Goal: Task Accomplishment & Management: Manage account settings

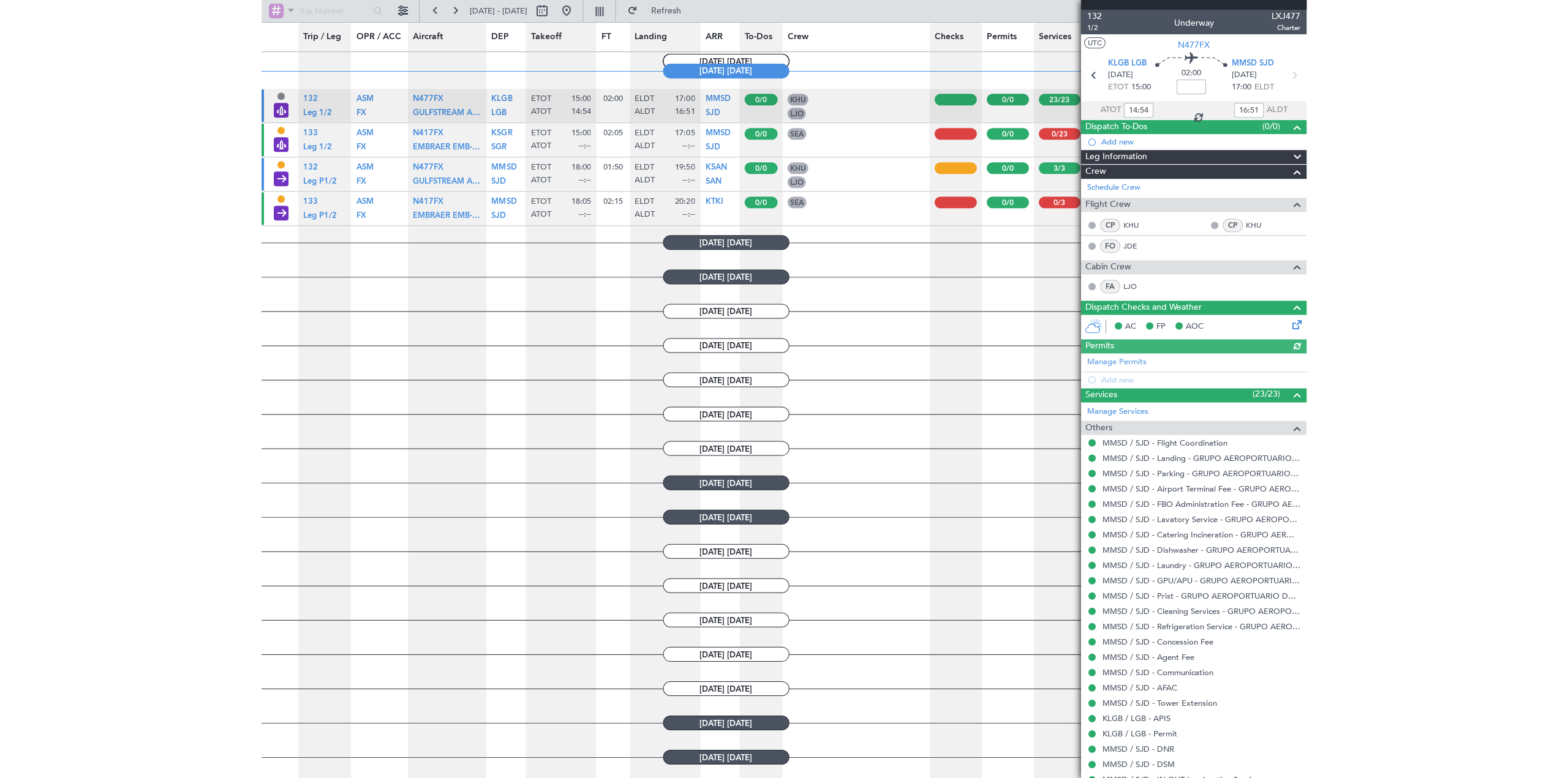
scroll to position [858, 0]
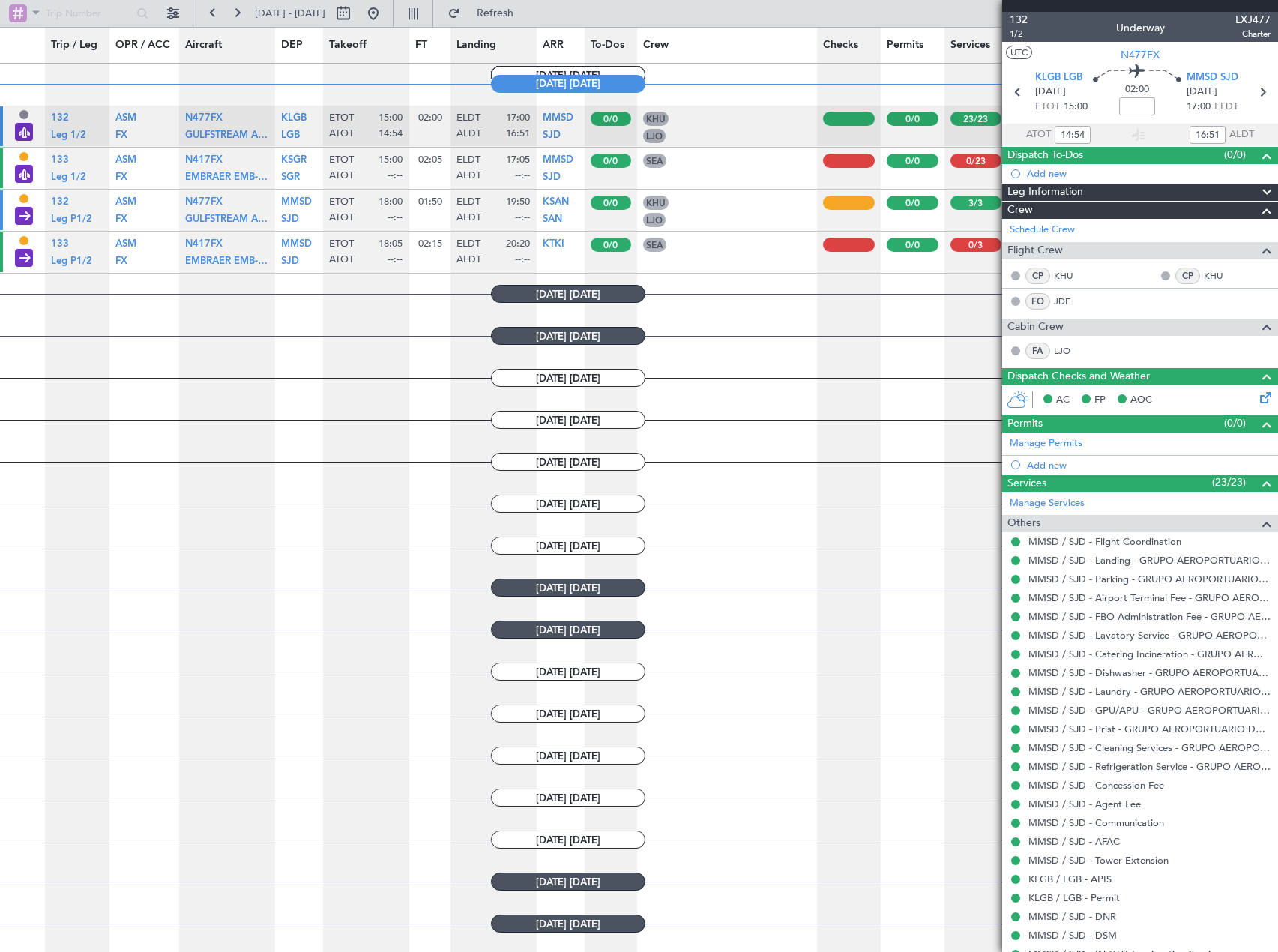
click at [972, 157] on div at bounding box center [976, 160] width 52 height 14
click at [1254, 88] on icon at bounding box center [1262, 92] width 20 height 20
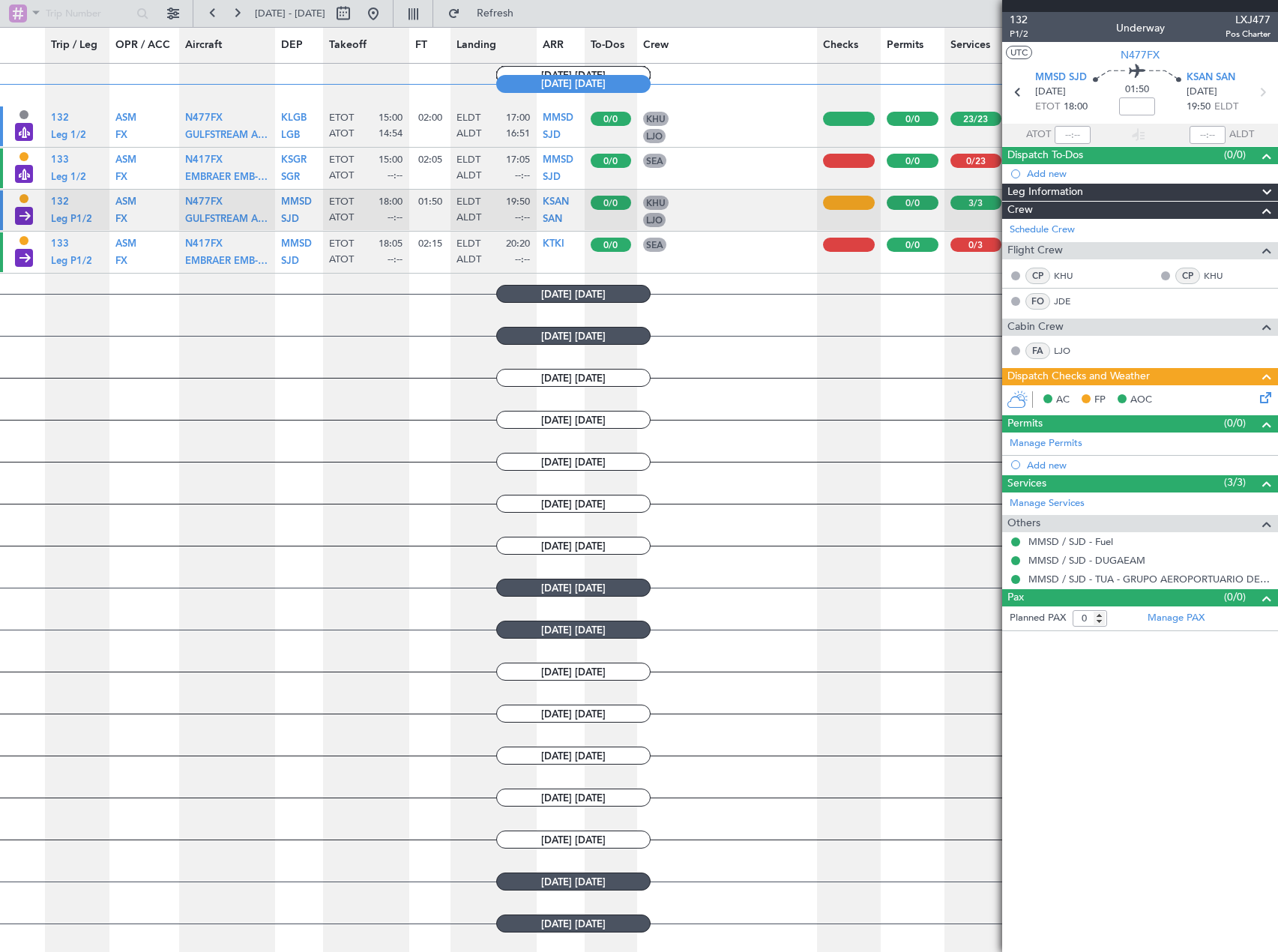
click at [938, 175] on article "0/0" at bounding box center [912, 167] width 64 height 40
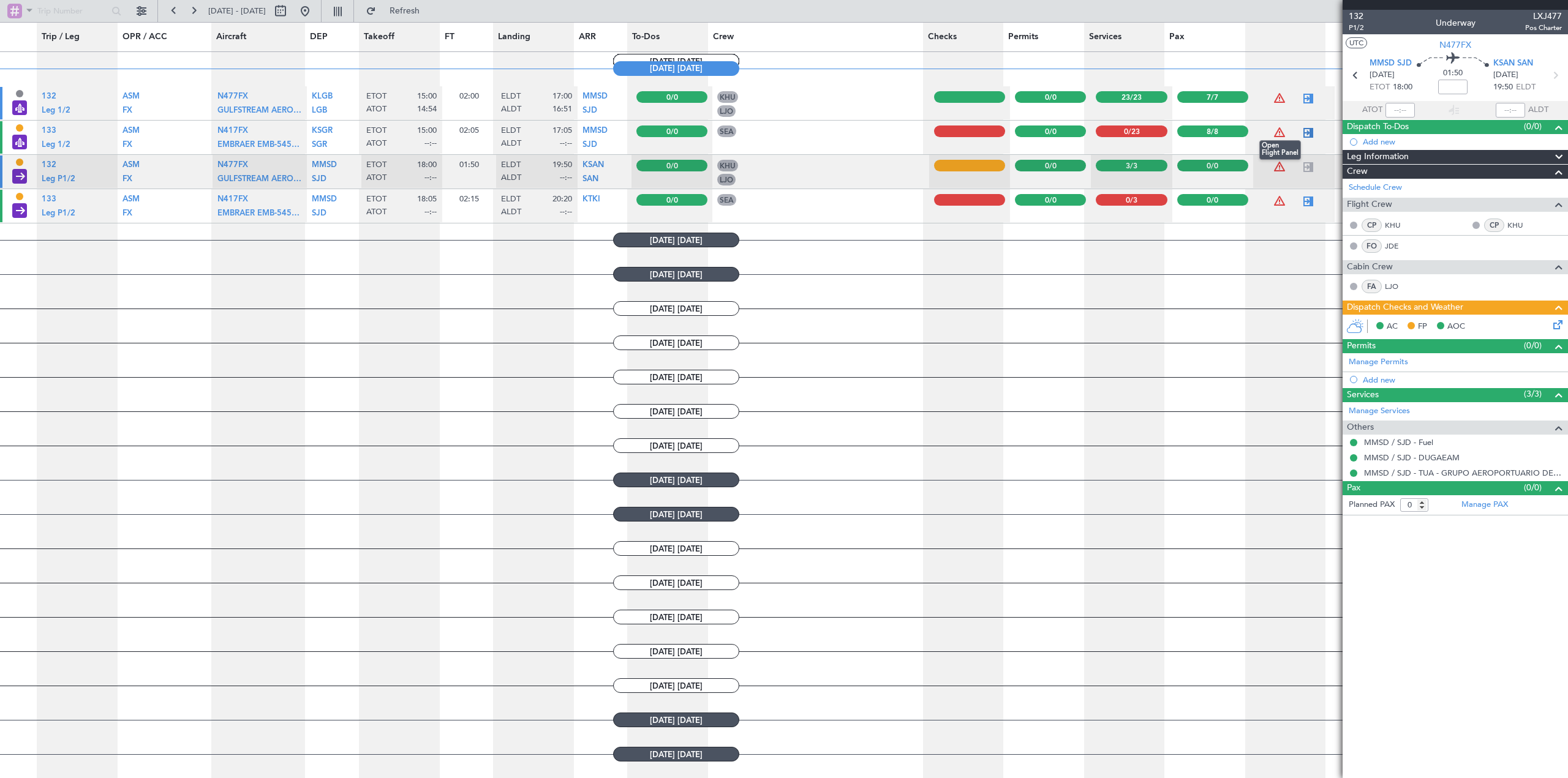
click at [1044, 133] on div at bounding box center [1308, 133] width 15 height 15
type input "8"
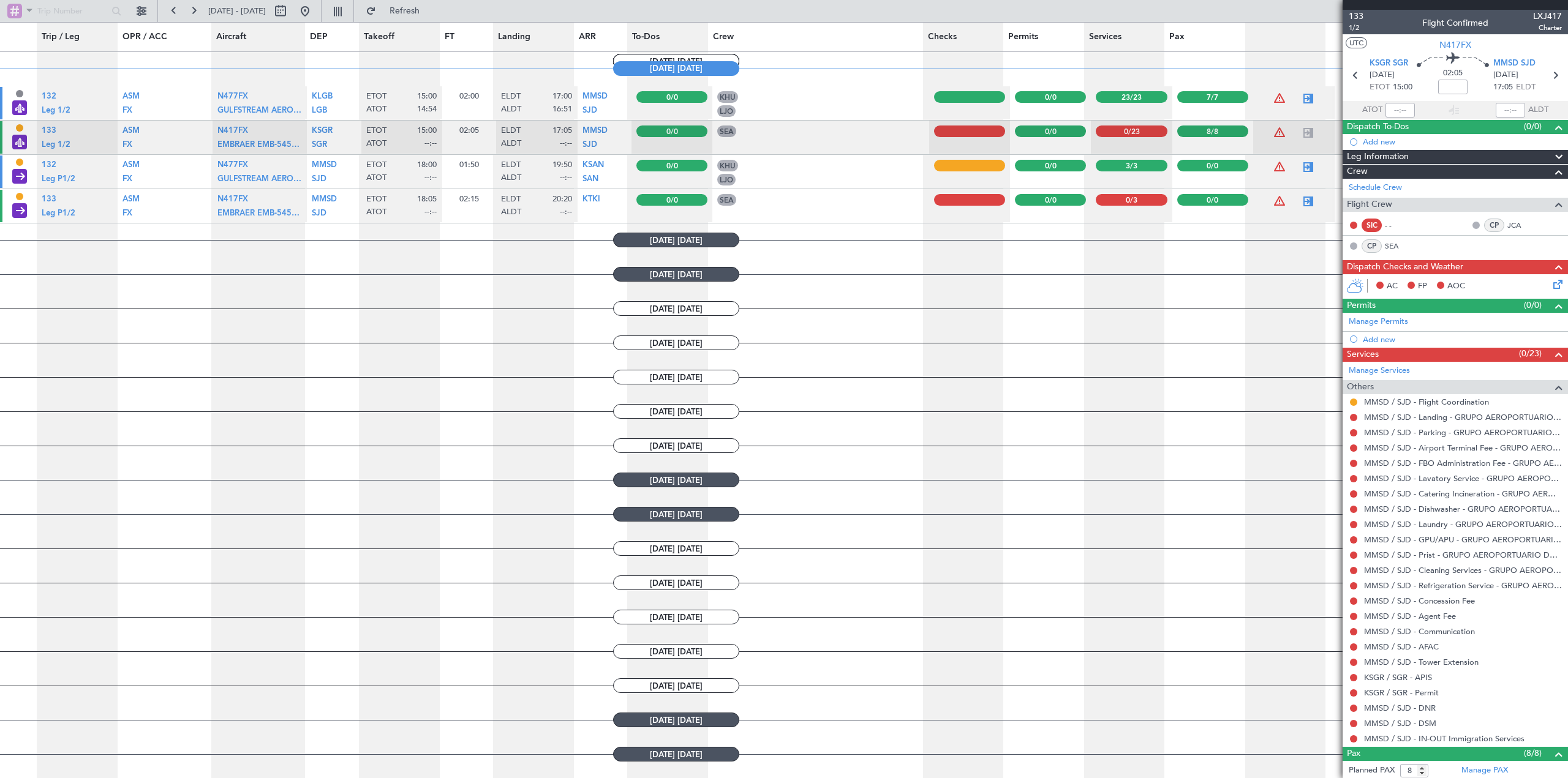
click at [1044, 199] on div "Flight Crew" at bounding box center [1455, 204] width 225 height 14
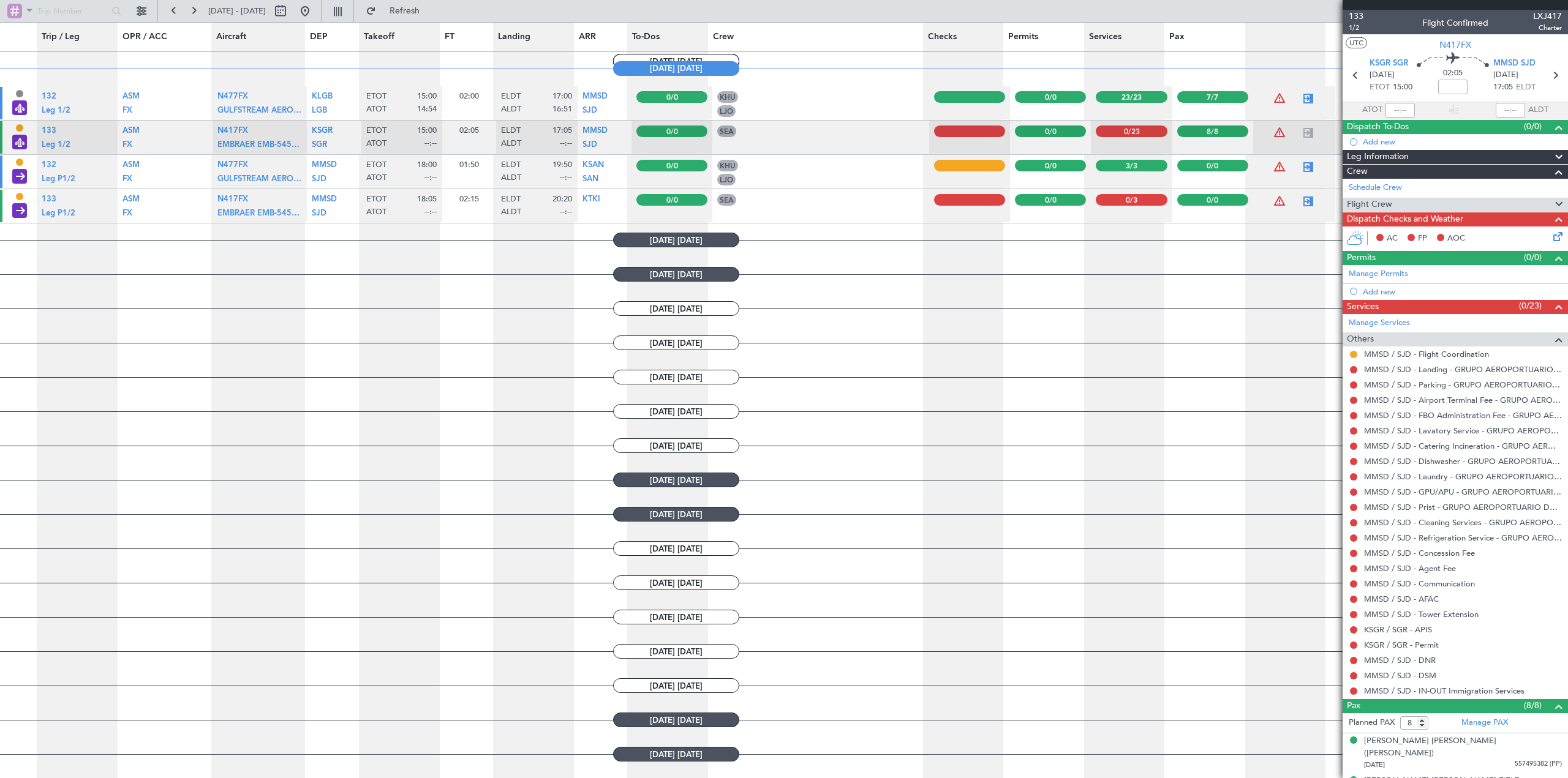
click at [1044, 199] on div "Flight Crew" at bounding box center [1455, 204] width 225 height 14
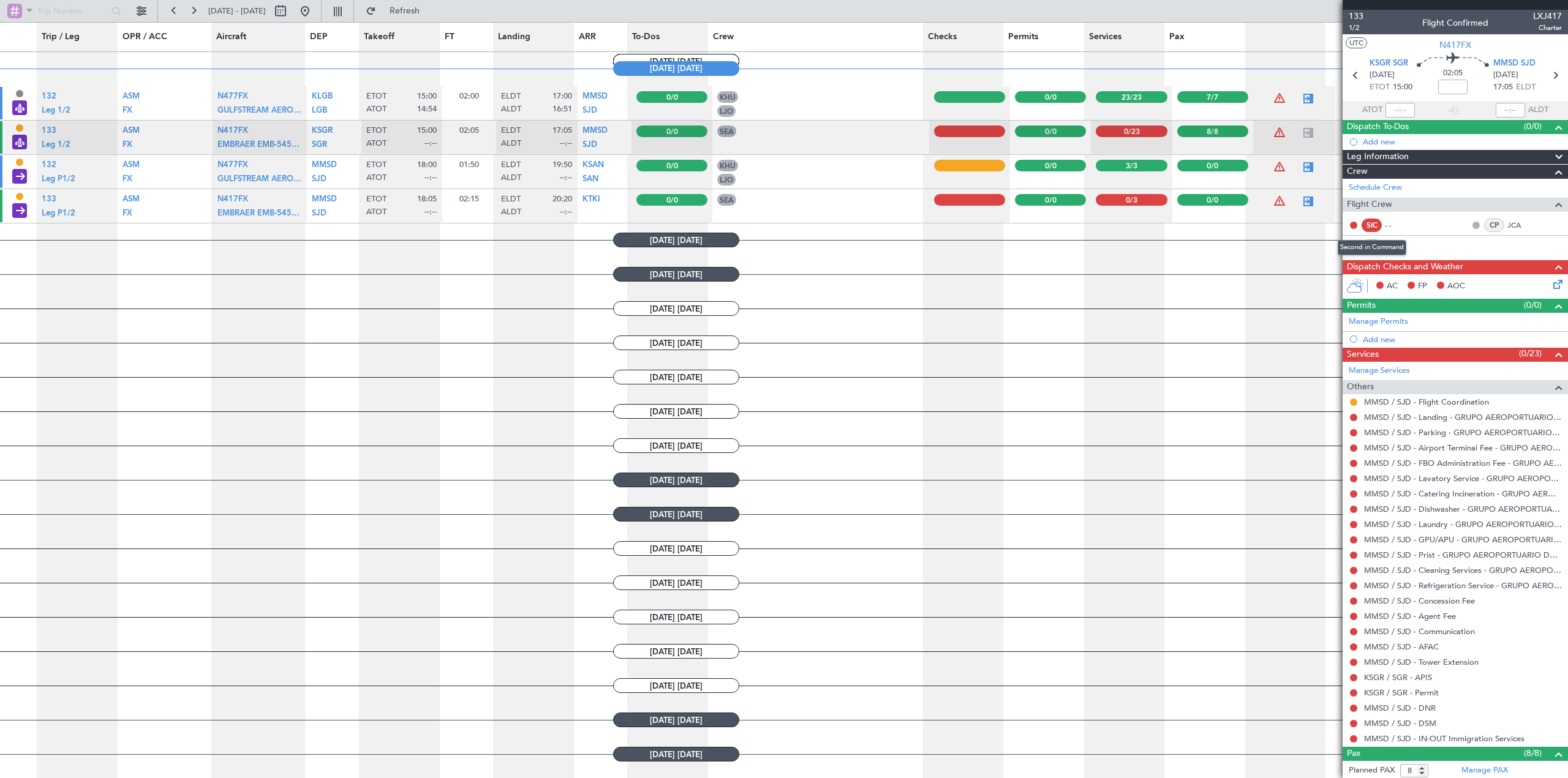
click at [1044, 225] on div "SIC" at bounding box center [1372, 225] width 20 height 13
click at [1044, 222] on button at bounding box center [1354, 225] width 7 height 7
click at [1044, 401] on button at bounding box center [1354, 402] width 7 height 7
drag, startPoint x: 1325, startPoint y: 553, endPoint x: 1339, endPoint y: 508, distance: 47.1
click at [1044, 552] on span "Confirmed" at bounding box center [1318, 548] width 38 height 12
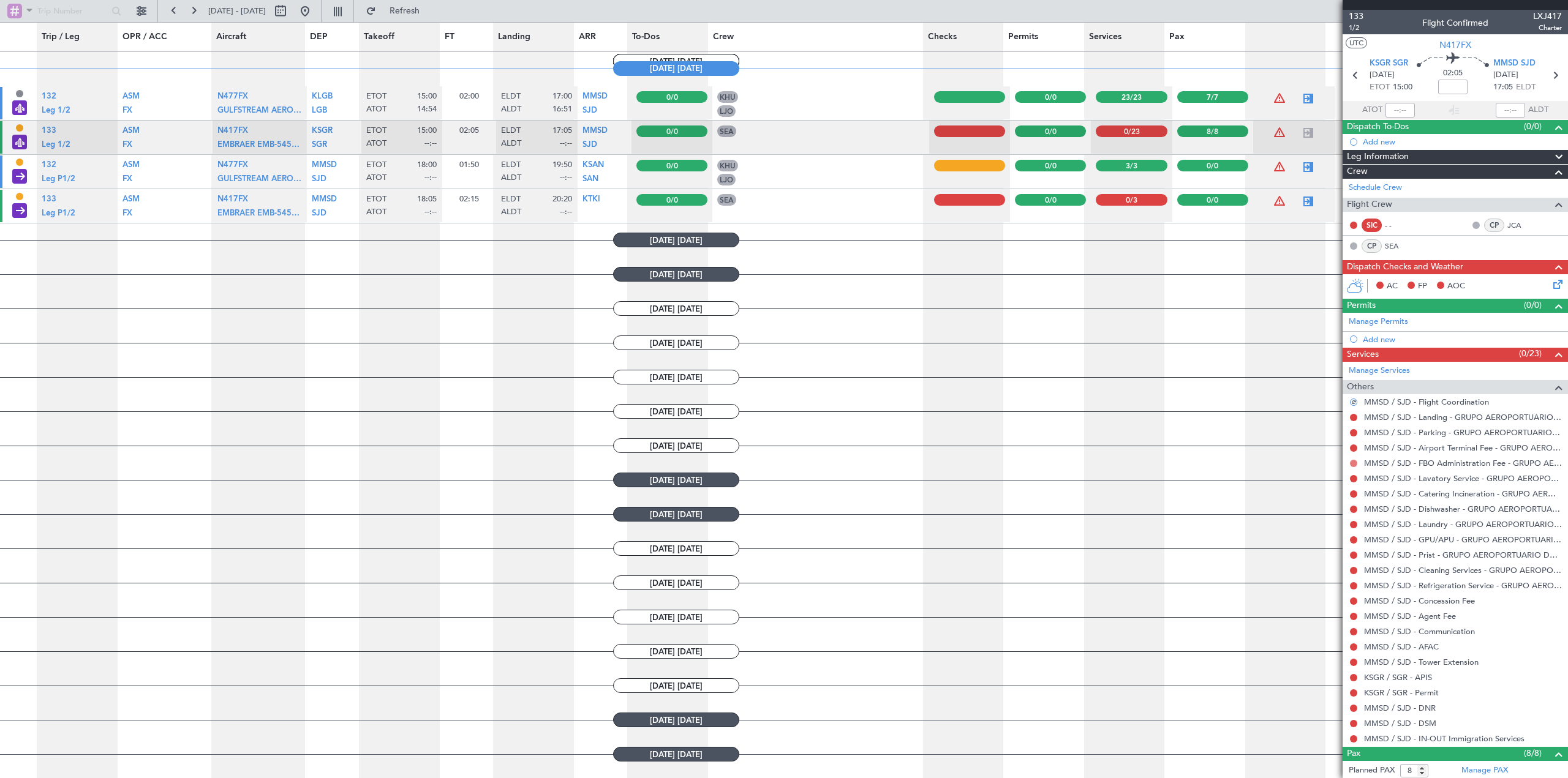
drag, startPoint x: 1356, startPoint y: 417, endPoint x: 1352, endPoint y: 465, distance: 48.2
click at [1044, 421] on body "[DATE] - [DATE] Refresh Trip / Leg OPR / ACC Aircraft DEP Takeoff FT Landing AR…" at bounding box center [784, 390] width 1568 height 779
click at [1044, 738] on button at bounding box center [1354, 739] width 7 height 7
click at [1044, 724] on span "Confirmed" at bounding box center [1318, 721] width 38 height 12
click at [1044, 723] on button at bounding box center [1354, 723] width 7 height 7
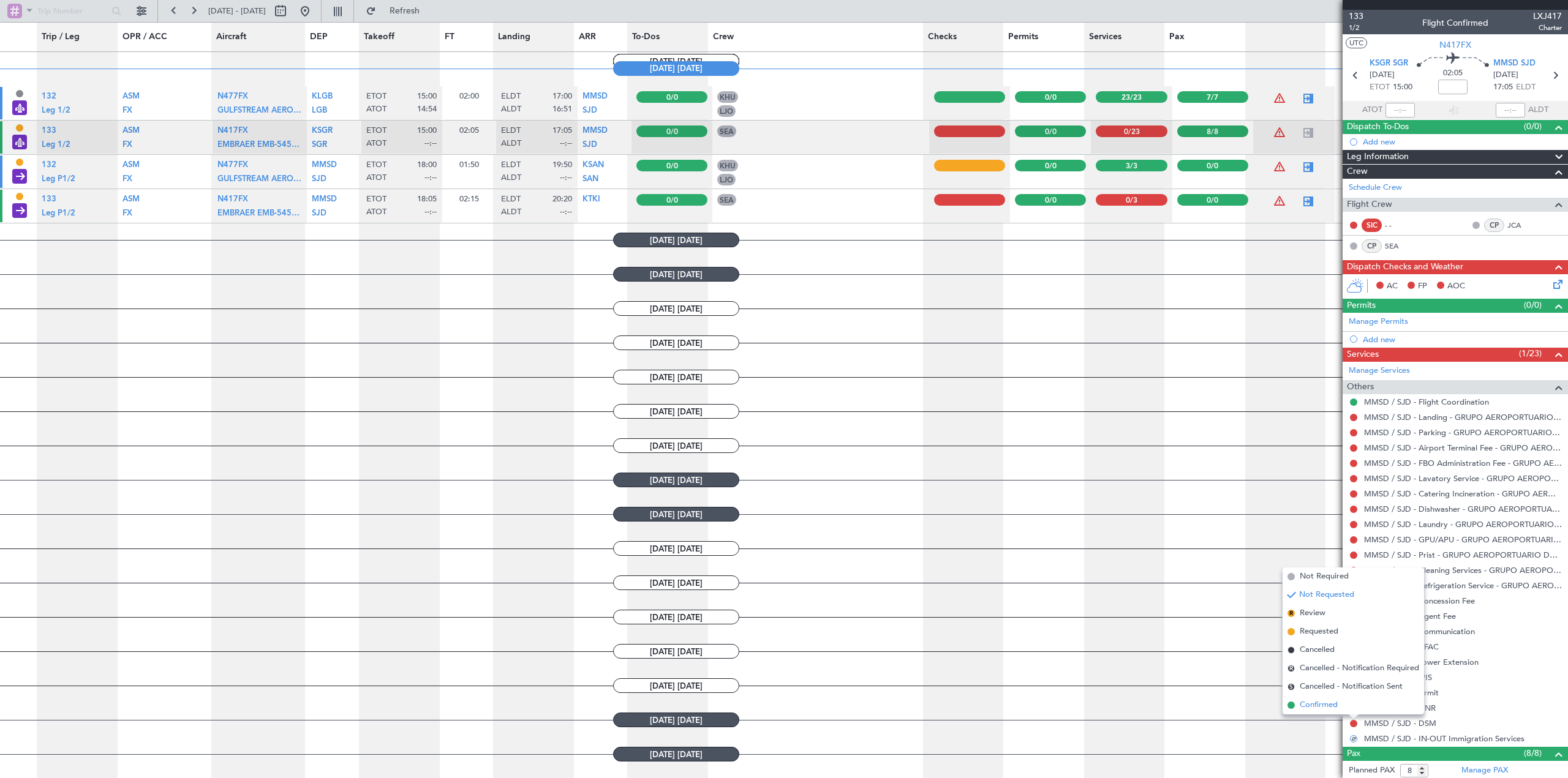
click at [1044, 705] on span "Confirmed" at bounding box center [1318, 705] width 38 height 12
click at [1044, 705] on button at bounding box center [1354, 708] width 7 height 7
click at [1044, 690] on span "Confirmed" at bounding box center [1318, 690] width 38 height 12
click at [1044, 692] on button at bounding box center [1354, 693] width 7 height 7
click at [1044, 677] on span "Confirmed" at bounding box center [1318, 675] width 38 height 12
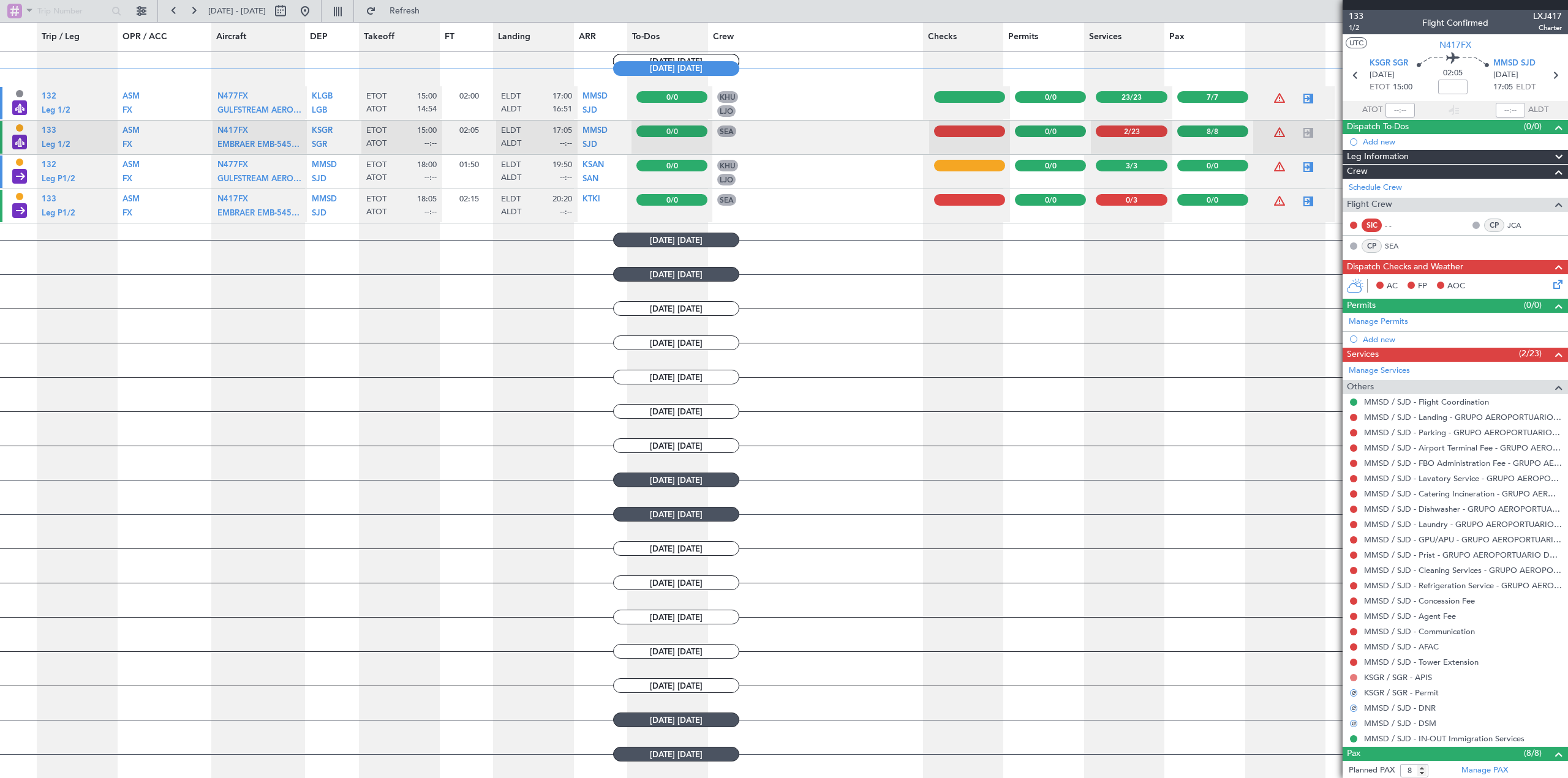
click at [1044, 681] on div "KSGR / SGR - APIS" at bounding box center [1455, 678] width 225 height 16
click at [1044, 678] on button at bounding box center [1354, 678] width 7 height 7
click at [1044, 667] on li "Confirmed" at bounding box center [1354, 659] width 142 height 18
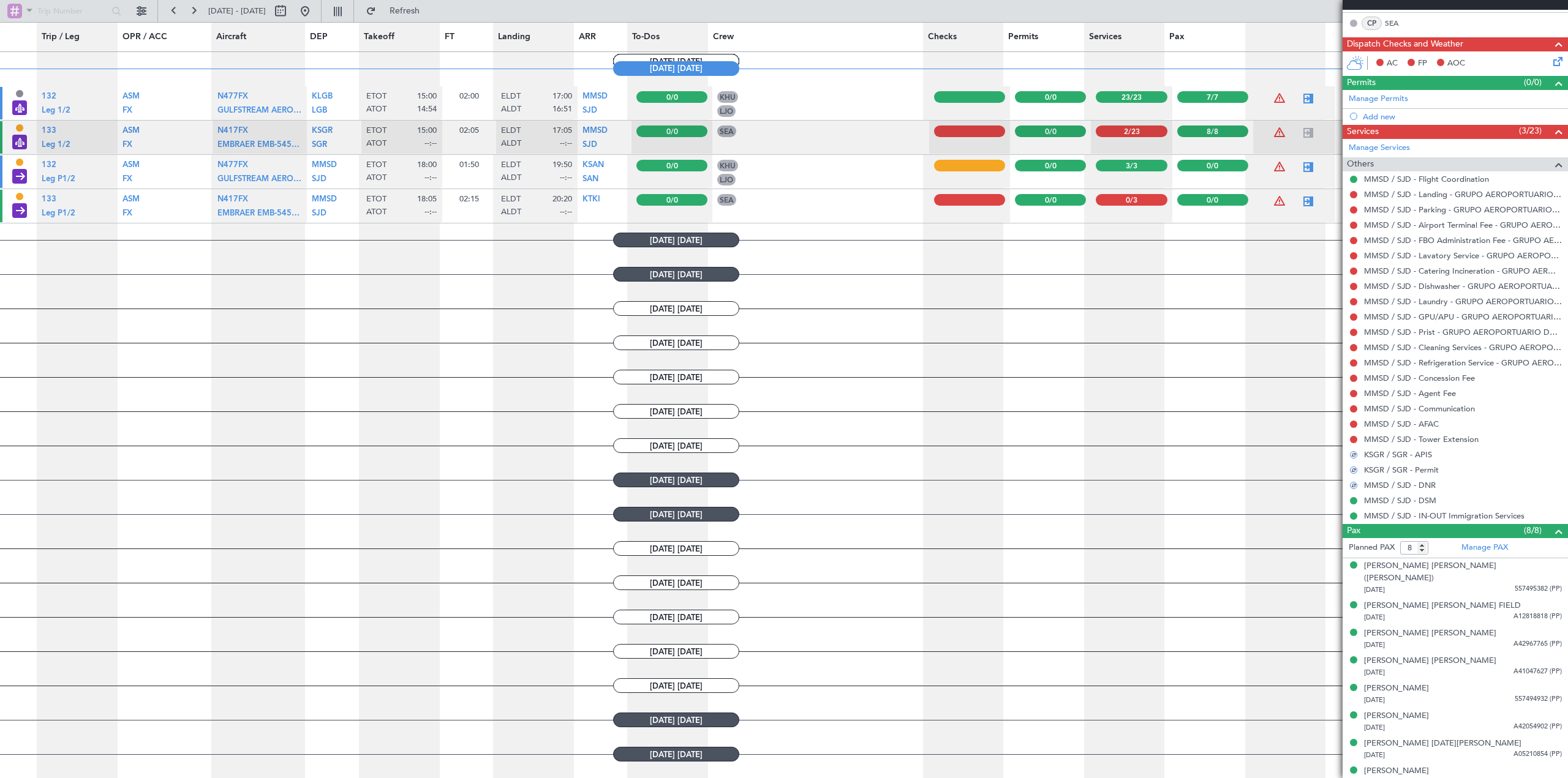
scroll to position [0, 0]
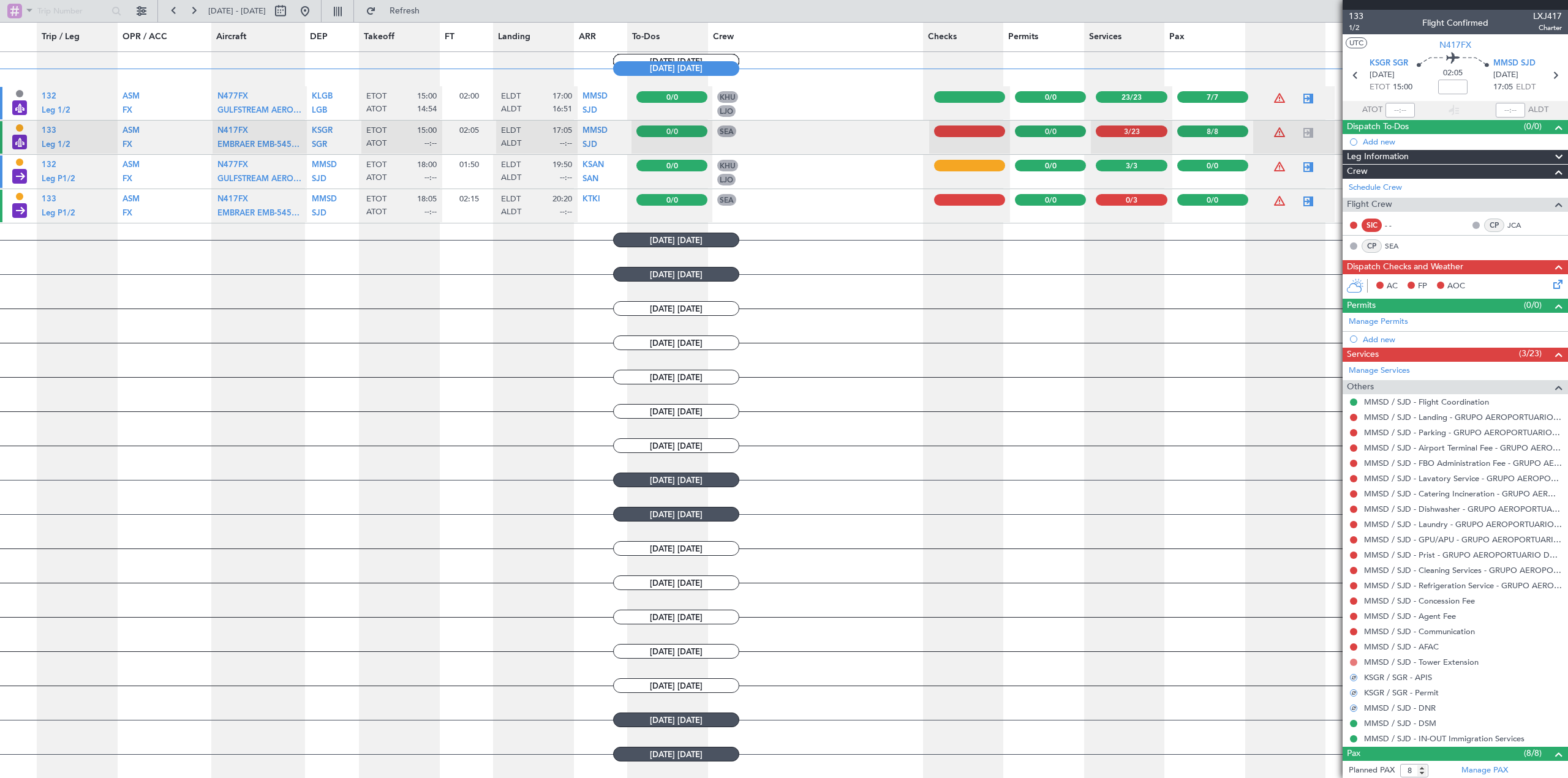
click at [1044, 659] on button at bounding box center [1354, 662] width 7 height 7
click at [1044, 642] on span "Confirmed" at bounding box center [1318, 644] width 38 height 12
click at [1044, 644] on button at bounding box center [1354, 647] width 7 height 7
click at [1044, 631] on span "Confirmed" at bounding box center [1318, 629] width 38 height 12
drag, startPoint x: 1353, startPoint y: 628, endPoint x: 1340, endPoint y: 623, distance: 13.9
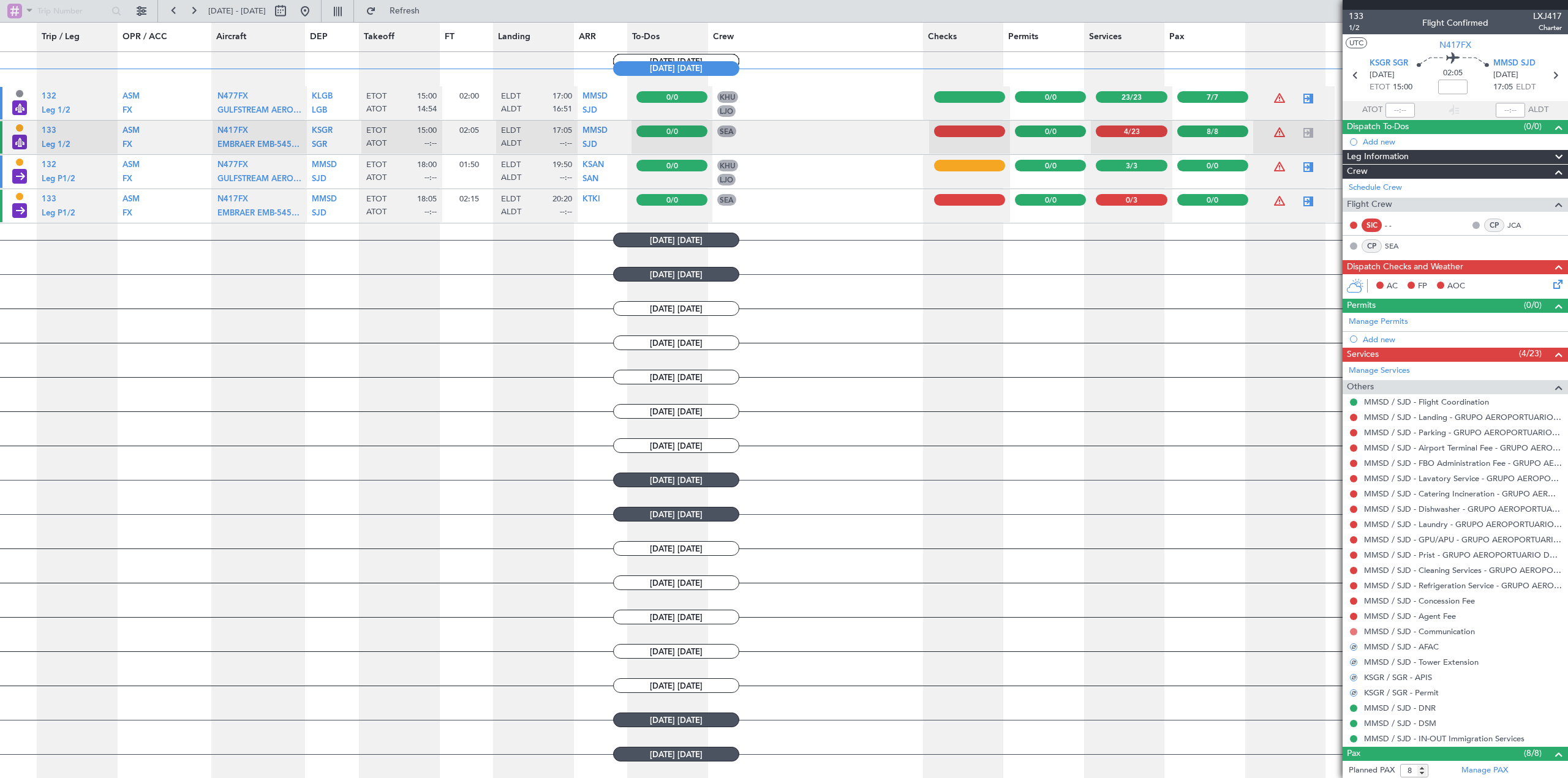
click at [1044, 628] on button at bounding box center [1354, 632] width 7 height 7
drag, startPoint x: 1320, startPoint y: 615, endPoint x: 1329, endPoint y: 617, distance: 9.2
click at [1044, 616] on span "Confirmed" at bounding box center [1318, 614] width 38 height 12
click at [1044, 618] on button at bounding box center [1354, 616] width 7 height 7
click at [1044, 757] on span "Confirmed" at bounding box center [1318, 762] width 38 height 12
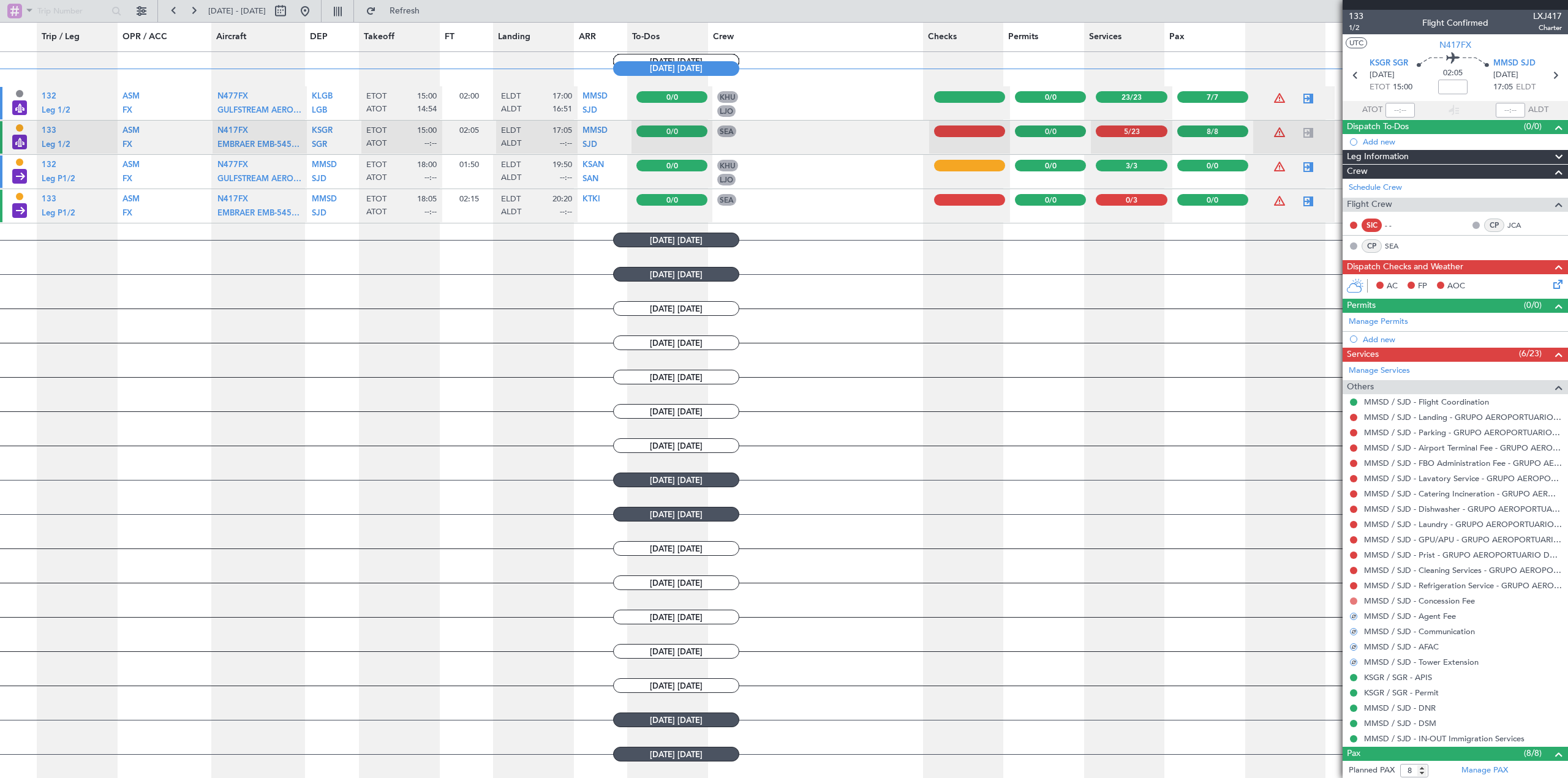
click at [1044, 598] on button at bounding box center [1354, 601] width 7 height 7
drag, startPoint x: 1300, startPoint y: 746, endPoint x: 1306, endPoint y: 698, distance: 48.4
click at [1044, 745] on span "Confirmed" at bounding box center [1318, 747] width 38 height 12
click at [1044, 585] on button at bounding box center [1354, 586] width 7 height 7
click at [1044, 729] on span "Confirmed" at bounding box center [1318, 731] width 38 height 12
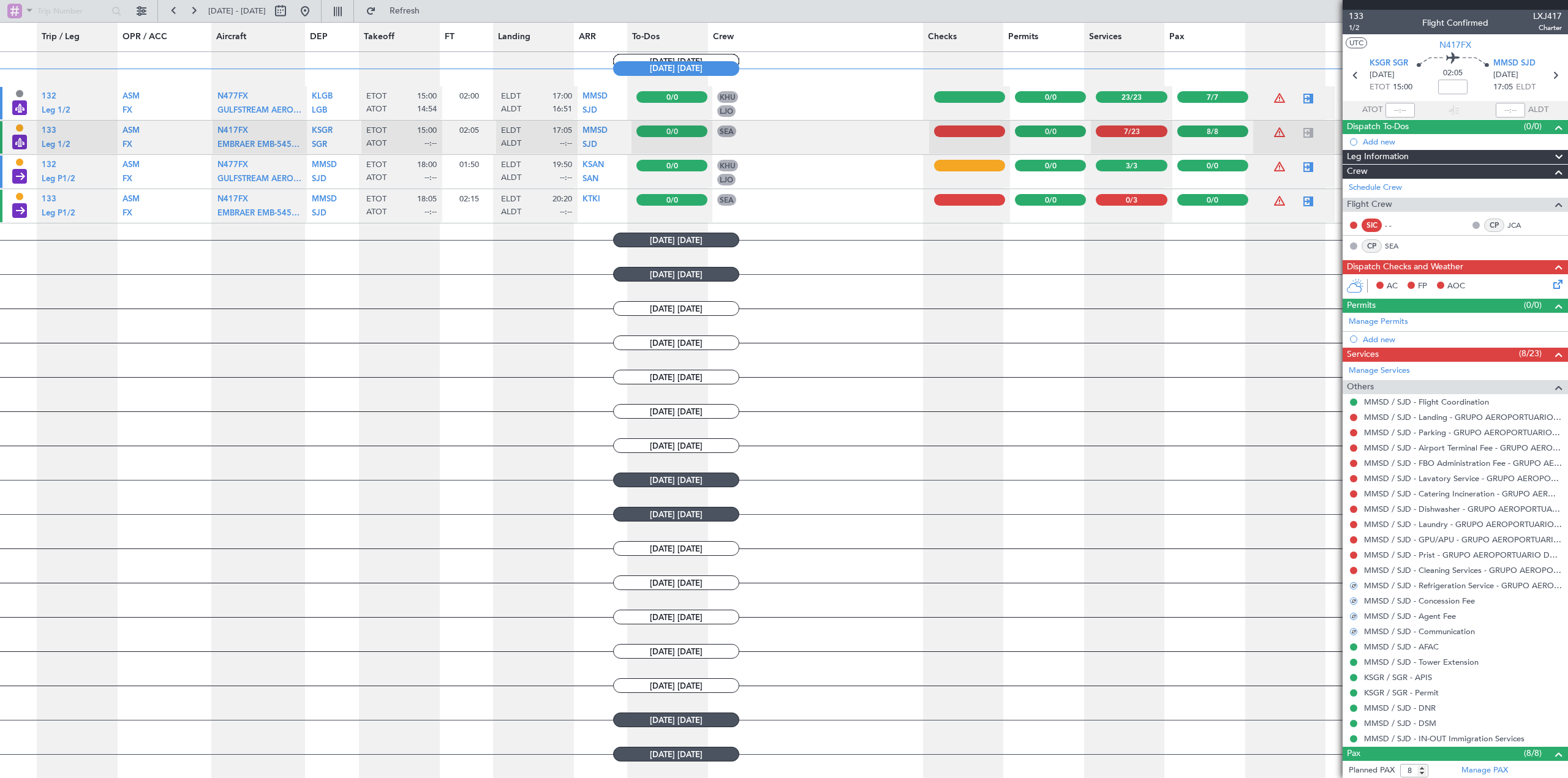
drag, startPoint x: 1354, startPoint y: 568, endPoint x: 1344, endPoint y: 643, distance: 75.7
click at [1044, 573] on body "[DATE] - [DATE] Refresh Trip / Leg OPR / ACC Aircraft DEP Takeoff FT Landing AR…" at bounding box center [784, 390] width 1568 height 779
click at [1044, 570] on button at bounding box center [1354, 570] width 7 height 7
click at [1044, 712] on span "Confirmed" at bounding box center [1318, 717] width 38 height 12
click at [1044, 553] on button at bounding box center [1354, 555] width 7 height 7
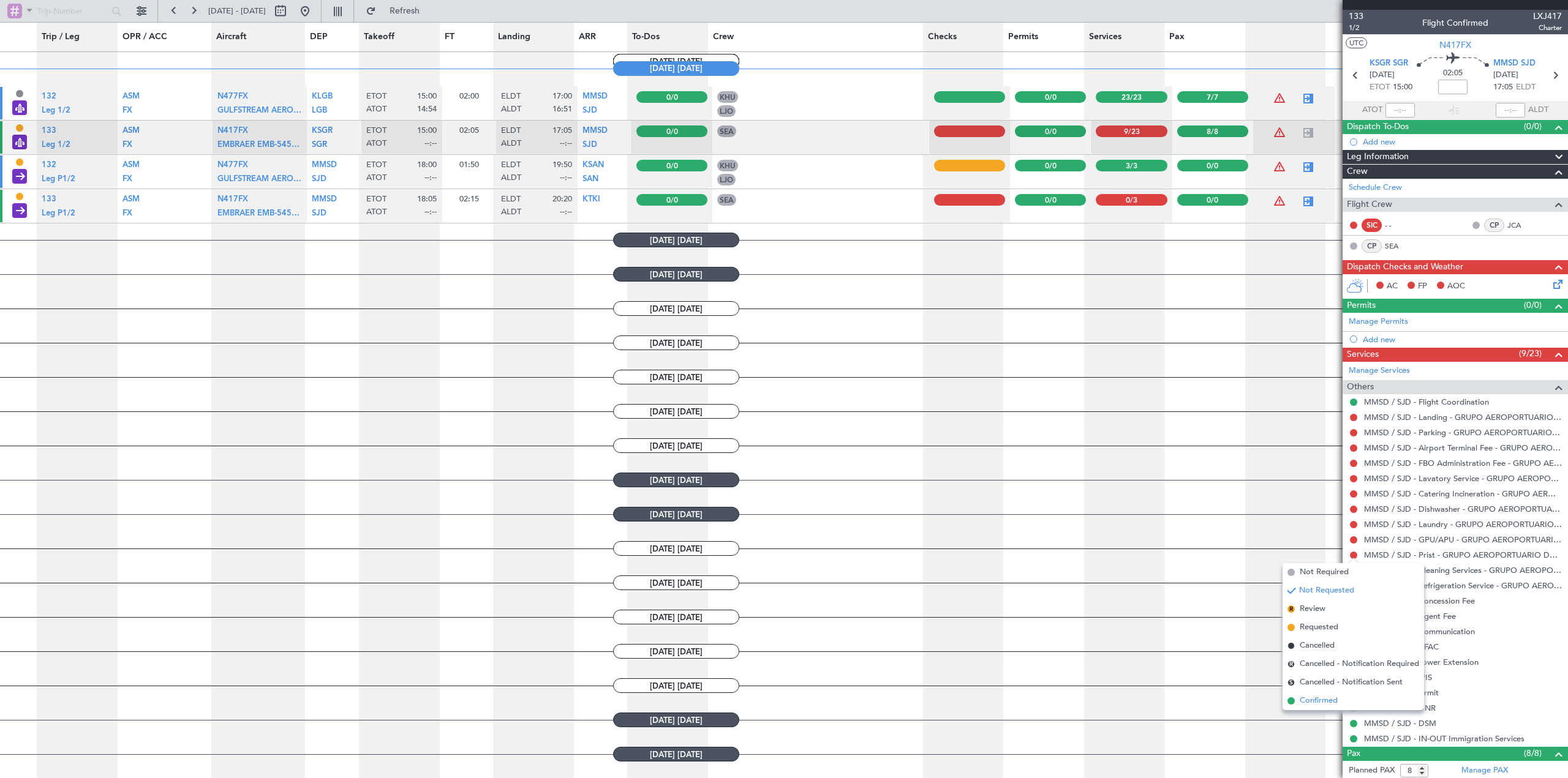
click at [1044, 698] on span "Confirmed" at bounding box center [1318, 701] width 38 height 12
click at [1044, 538] on button at bounding box center [1354, 540] width 7 height 7
click at [1044, 683] on span "Confirmed" at bounding box center [1318, 686] width 38 height 12
click at [1044, 518] on mat-tooltip-component "Not Requested" at bounding box center [1354, 529] width 69 height 32
click at [1044, 522] on div "Not Requested" at bounding box center [1354, 529] width 52 height 16
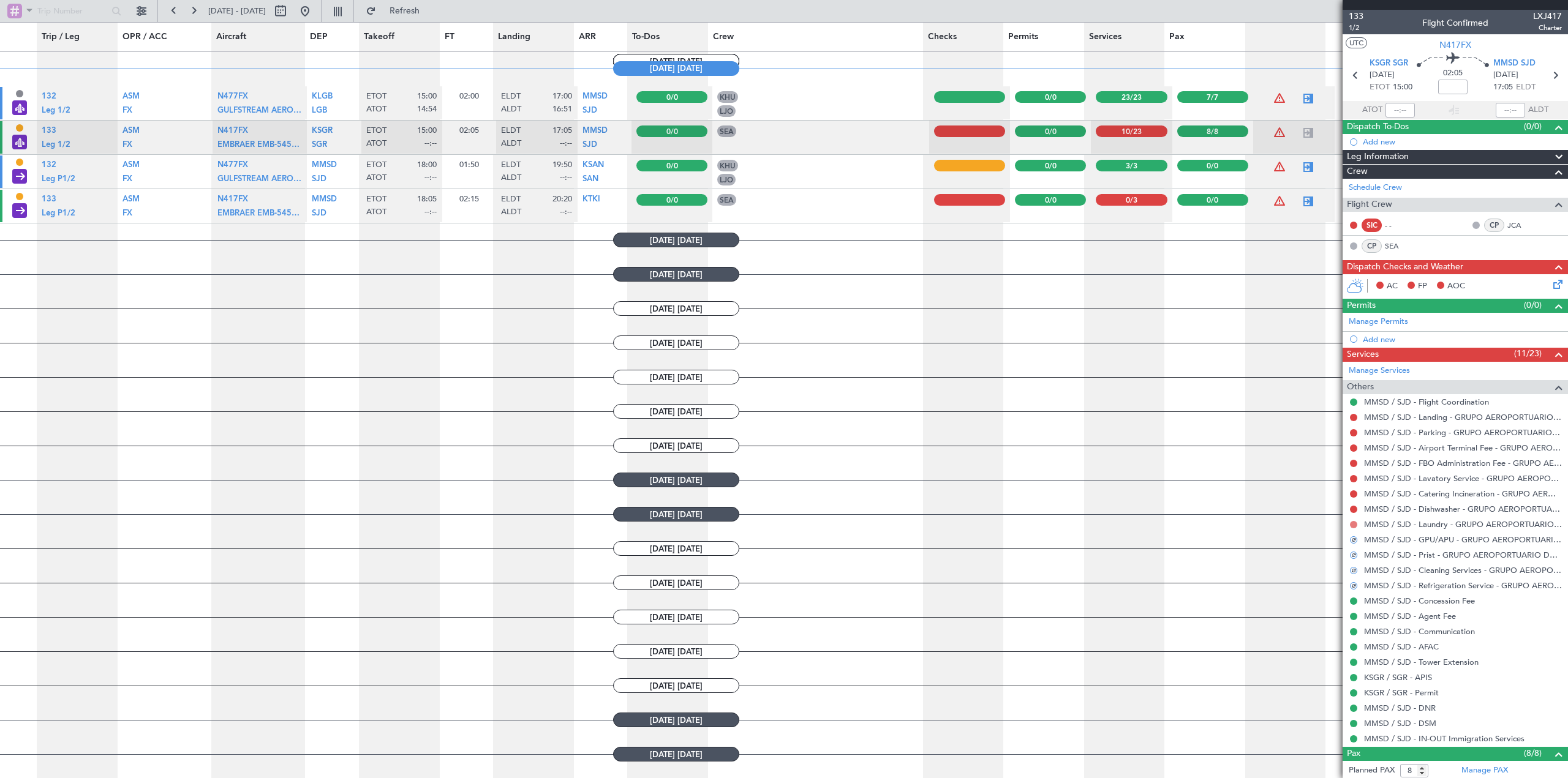
click at [1044, 522] on button at bounding box center [1354, 525] width 7 height 7
drag, startPoint x: 1328, startPoint y: 669, endPoint x: 1354, endPoint y: 595, distance: 78.4
click at [1044, 668] on span "Confirmed" at bounding box center [1318, 671] width 38 height 12
click at [1044, 508] on button at bounding box center [1354, 509] width 7 height 7
click at [1044, 654] on span "Confirmed" at bounding box center [1318, 655] width 38 height 12
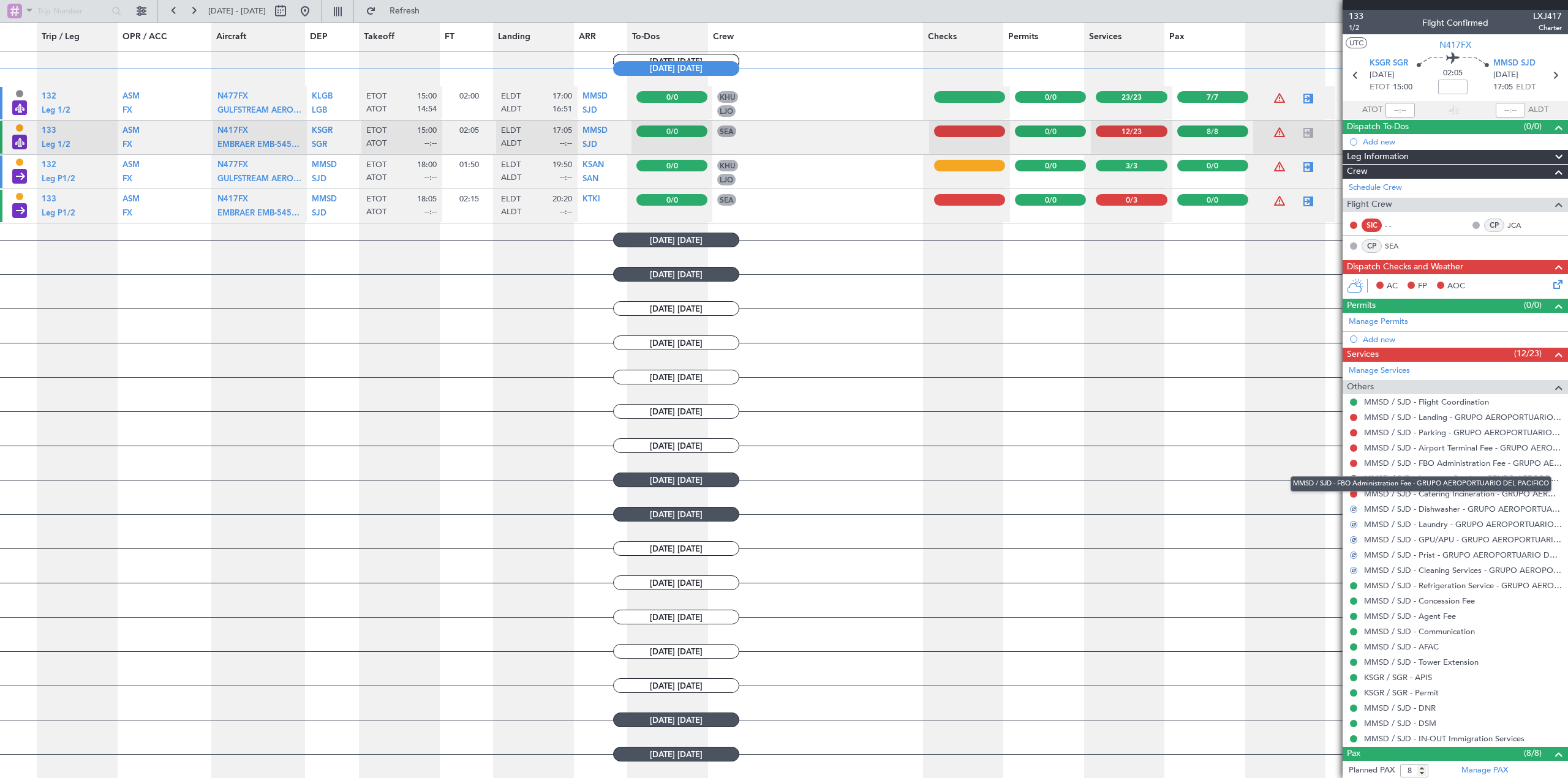
click at [1044, 493] on mat-tooltip-component "MMSD / SJD - FBO Administration Fee - GRUPO AEROPORTUARIO DEL PACIFICO" at bounding box center [1421, 484] width 278 height 32
click at [1044, 492] on button at bounding box center [1354, 494] width 7 height 7
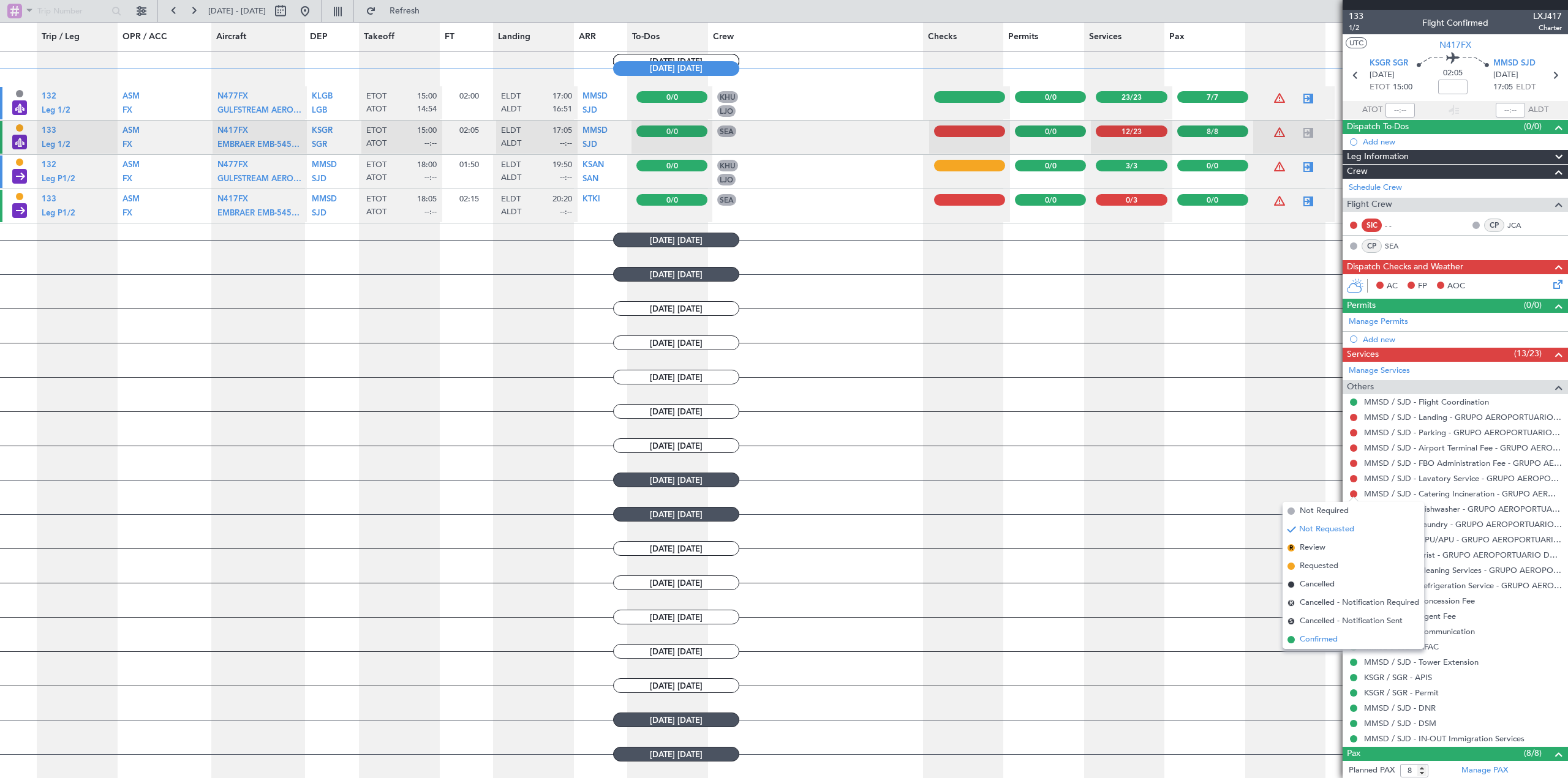
click at [1044, 640] on span "Confirmed" at bounding box center [1318, 640] width 38 height 12
click at [1044, 481] on button at bounding box center [1354, 479] width 7 height 7
click at [1044, 624] on li "Confirmed" at bounding box center [1354, 624] width 142 height 18
click at [1044, 463] on button at bounding box center [1354, 463] width 7 height 7
drag, startPoint x: 1326, startPoint y: 611, endPoint x: 1335, endPoint y: 586, distance: 26.6
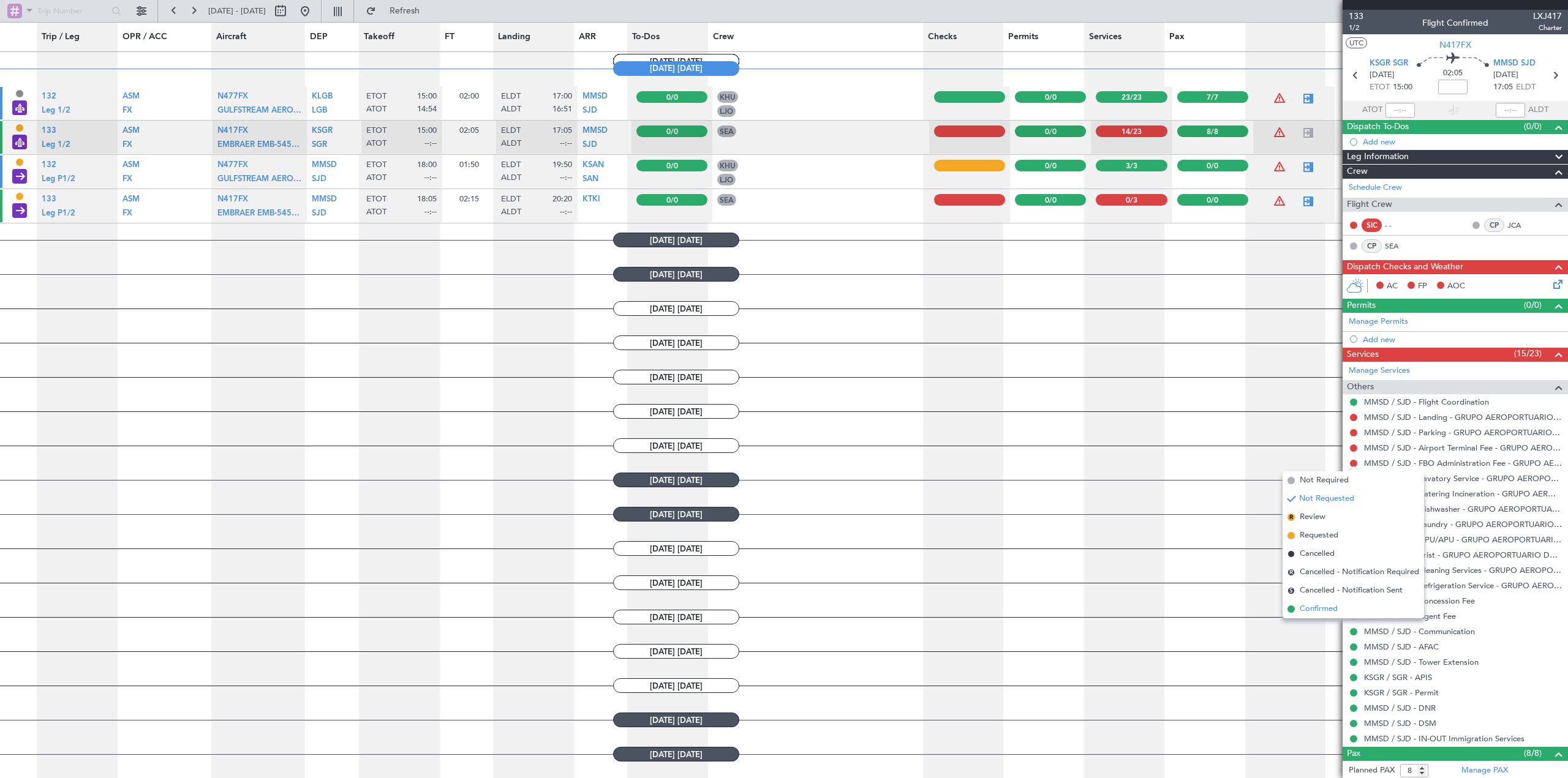
click at [1044, 610] on span "Confirmed" at bounding box center [1318, 609] width 38 height 12
click at [1044, 448] on button at bounding box center [1354, 448] width 7 height 7
drag, startPoint x: 1325, startPoint y: 589, endPoint x: 1325, endPoint y: 572, distance: 17.0
click at [1044, 588] on span "Confirmed" at bounding box center [1318, 594] width 38 height 12
click at [1044, 432] on button at bounding box center [1354, 433] width 7 height 7
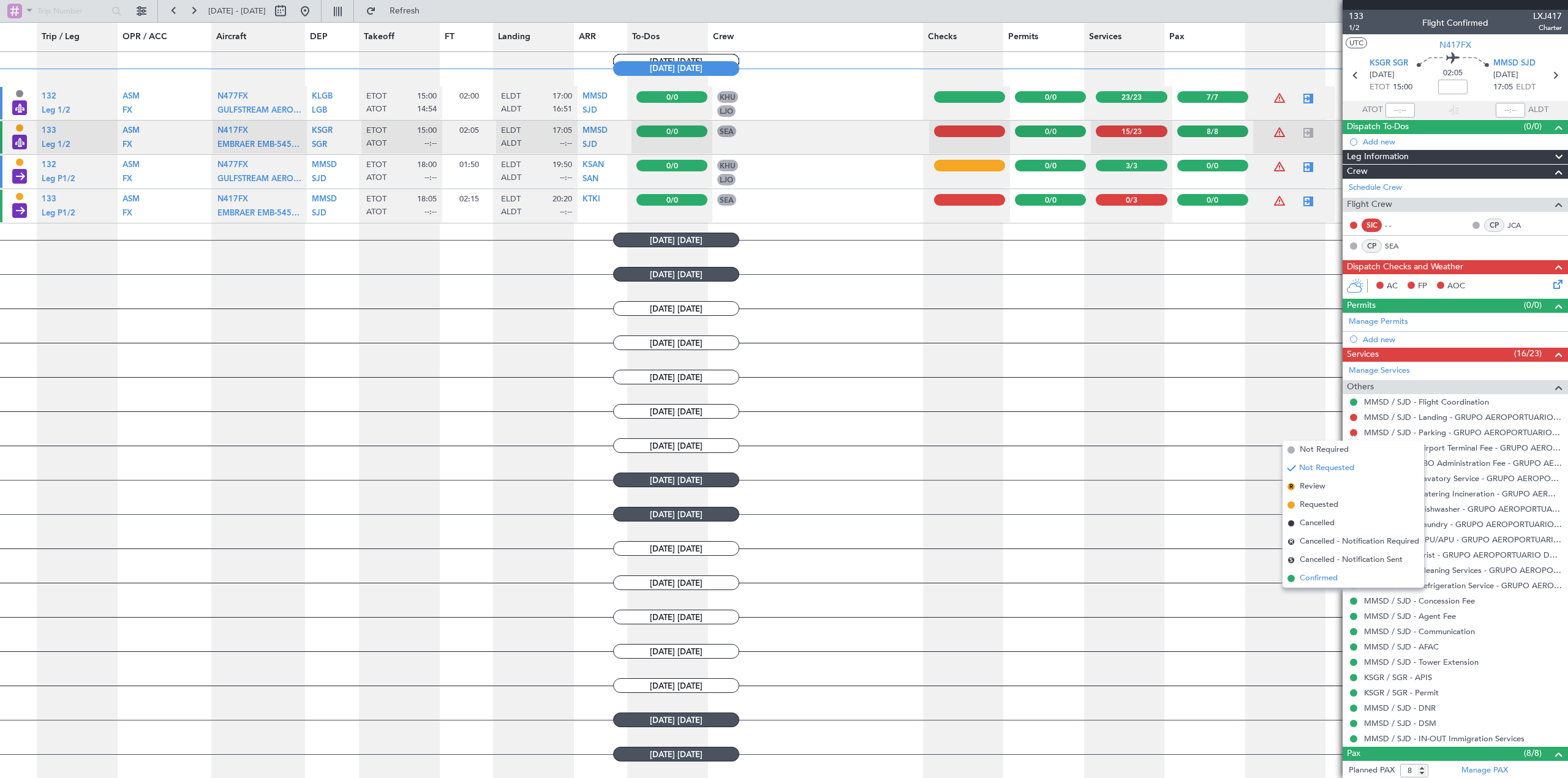
click at [1044, 582] on span "Confirmed" at bounding box center [1318, 578] width 38 height 12
click at [1044, 419] on button at bounding box center [1354, 417] width 7 height 7
click at [1044, 568] on span "Confirmed" at bounding box center [1318, 564] width 38 height 12
click at [1044, 281] on icon at bounding box center [1556, 282] width 10 height 10
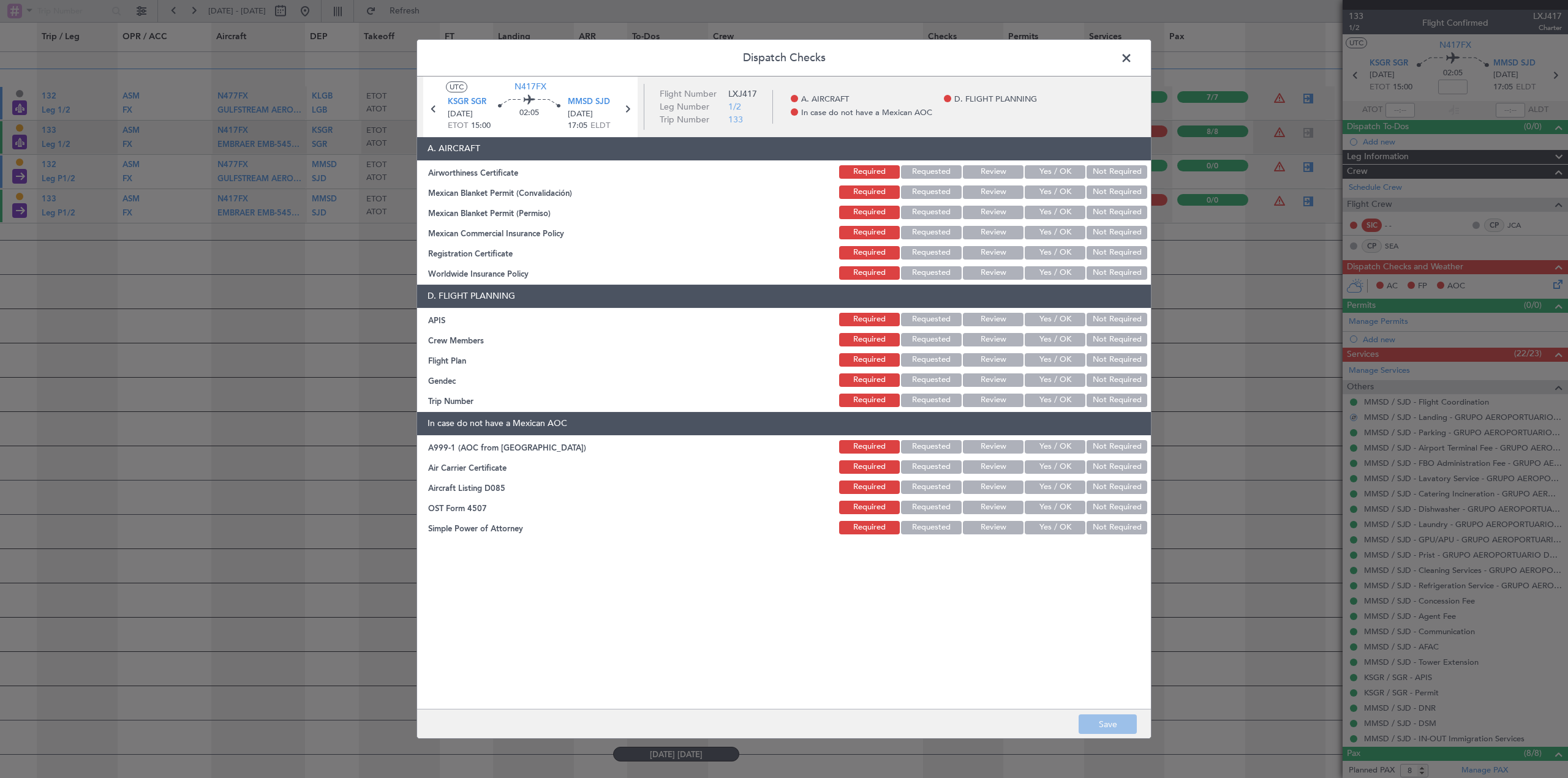
click at [1044, 169] on button "Yes / OK" at bounding box center [1055, 172] width 61 height 13
click at [1044, 191] on button "Yes / OK" at bounding box center [1055, 192] width 61 height 13
click at [1044, 213] on button "Yes / OK" at bounding box center [1055, 212] width 61 height 13
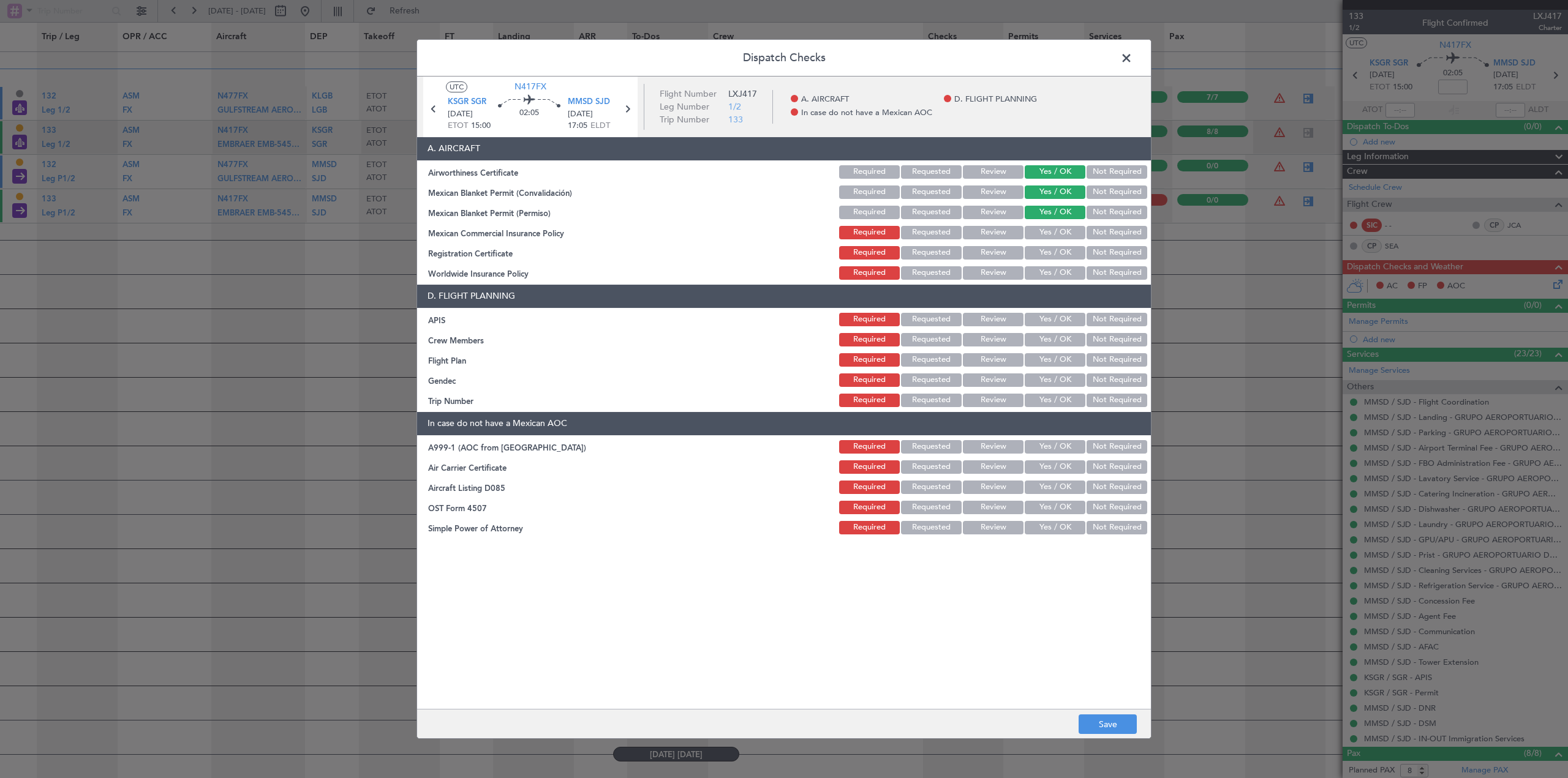
click at [1044, 229] on button "Not Required" at bounding box center [1117, 233] width 61 height 13
click at [1044, 253] on button "Yes / OK" at bounding box center [1055, 253] width 61 height 13
click at [1044, 269] on button "Yes / OK" at bounding box center [1055, 273] width 61 height 13
click at [1044, 318] on button "Yes / OK" at bounding box center [1055, 320] width 61 height 13
click at [1044, 337] on button "Yes / OK" at bounding box center [1055, 340] width 61 height 13
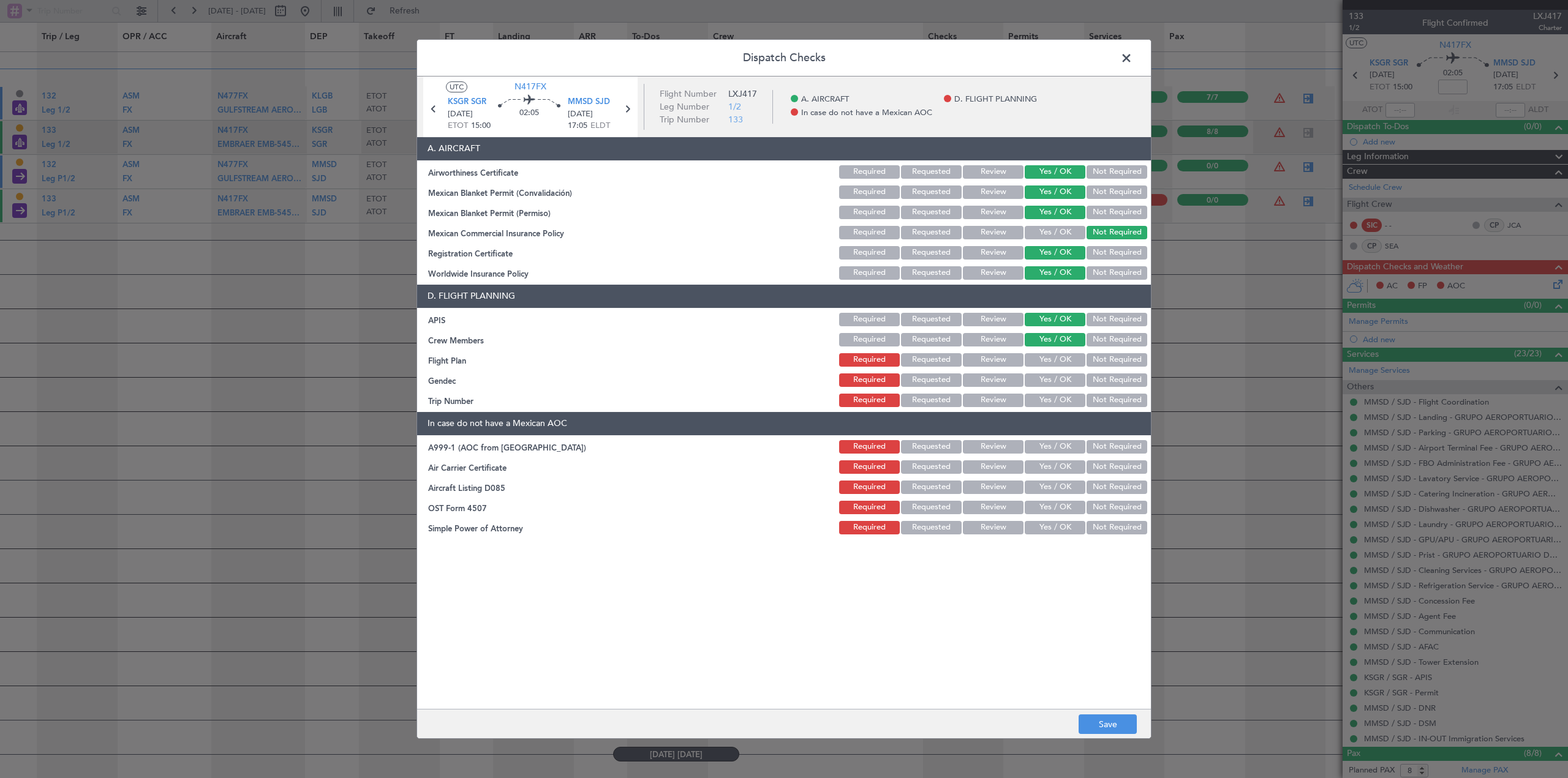
click at [1044, 357] on button "Yes / OK" at bounding box center [1055, 360] width 61 height 13
drag, startPoint x: 1106, startPoint y: 362, endPoint x: 1079, endPoint y: 372, distance: 28.8
click at [1044, 362] on button "Not Required" at bounding box center [1117, 360] width 61 height 13
click at [1044, 381] on button "Yes / OK" at bounding box center [1055, 380] width 61 height 13
click at [1044, 401] on button "Yes / OK" at bounding box center [1055, 400] width 61 height 13
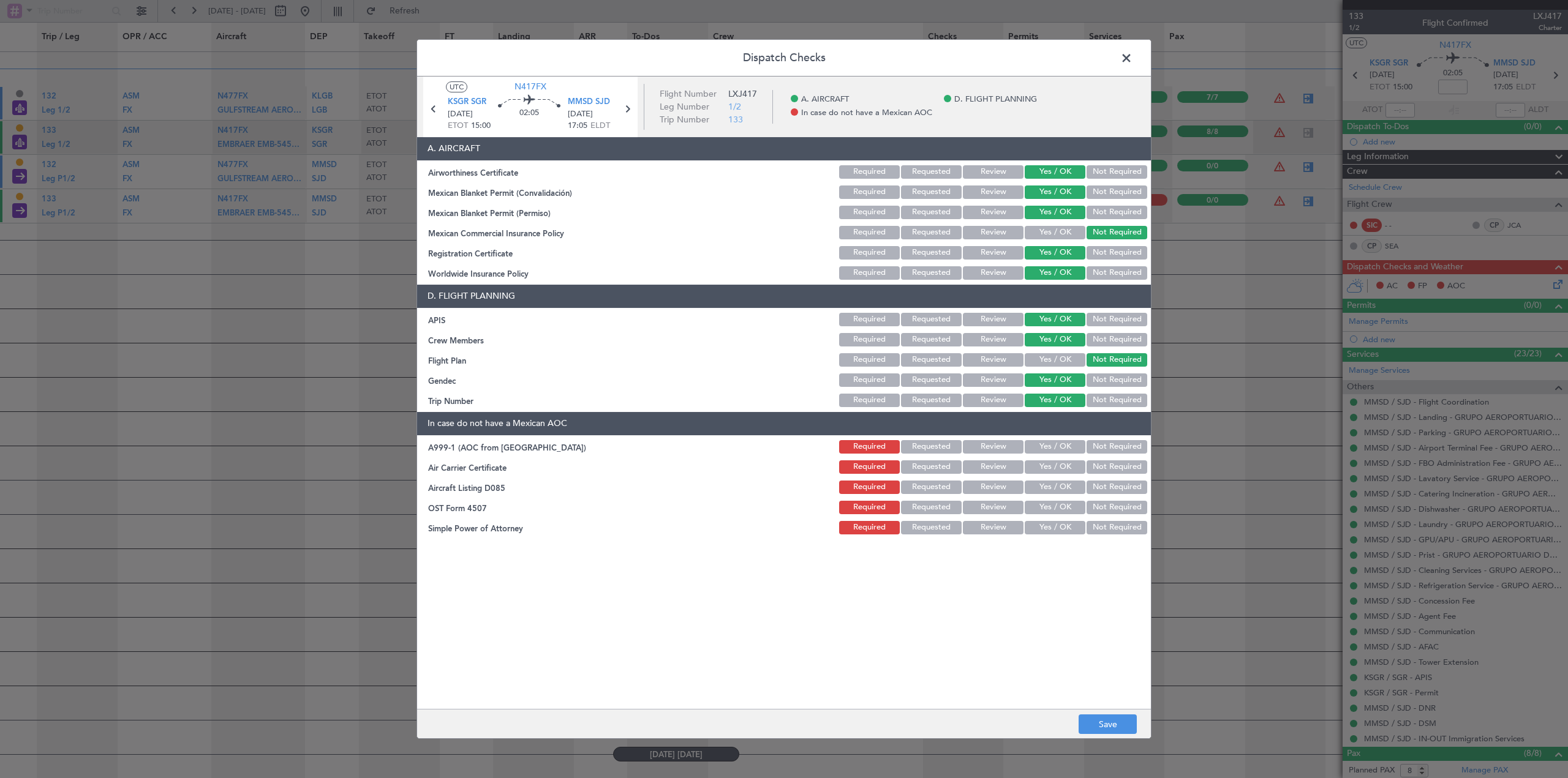
drag, startPoint x: 1120, startPoint y: 448, endPoint x: 1116, endPoint y: 461, distance: 13.6
click at [1044, 449] on button "Not Required" at bounding box center [1117, 447] width 61 height 13
drag, startPoint x: 1117, startPoint y: 465, endPoint x: 1117, endPoint y: 477, distance: 12.0
click at [1044, 469] on button "Not Required" at bounding box center [1117, 467] width 61 height 13
click at [1044, 484] on button "Not Required" at bounding box center [1117, 487] width 61 height 13
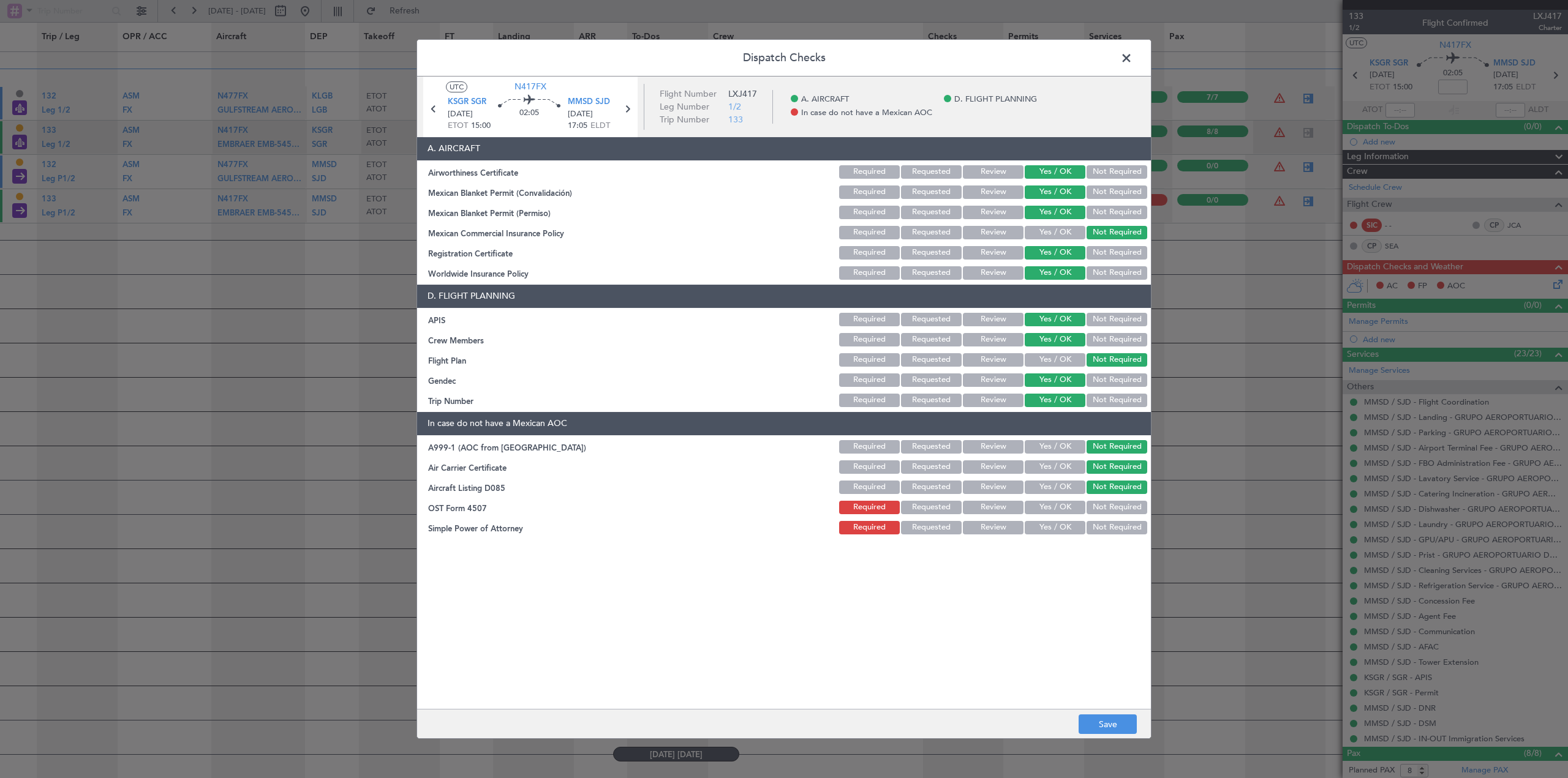
click at [1044, 508] on button "Not Required" at bounding box center [1117, 508] width 61 height 13
click at [1044, 532] on button "Not Required" at bounding box center [1117, 528] width 61 height 13
click at [1044, 727] on button "Save" at bounding box center [1108, 724] width 58 height 20
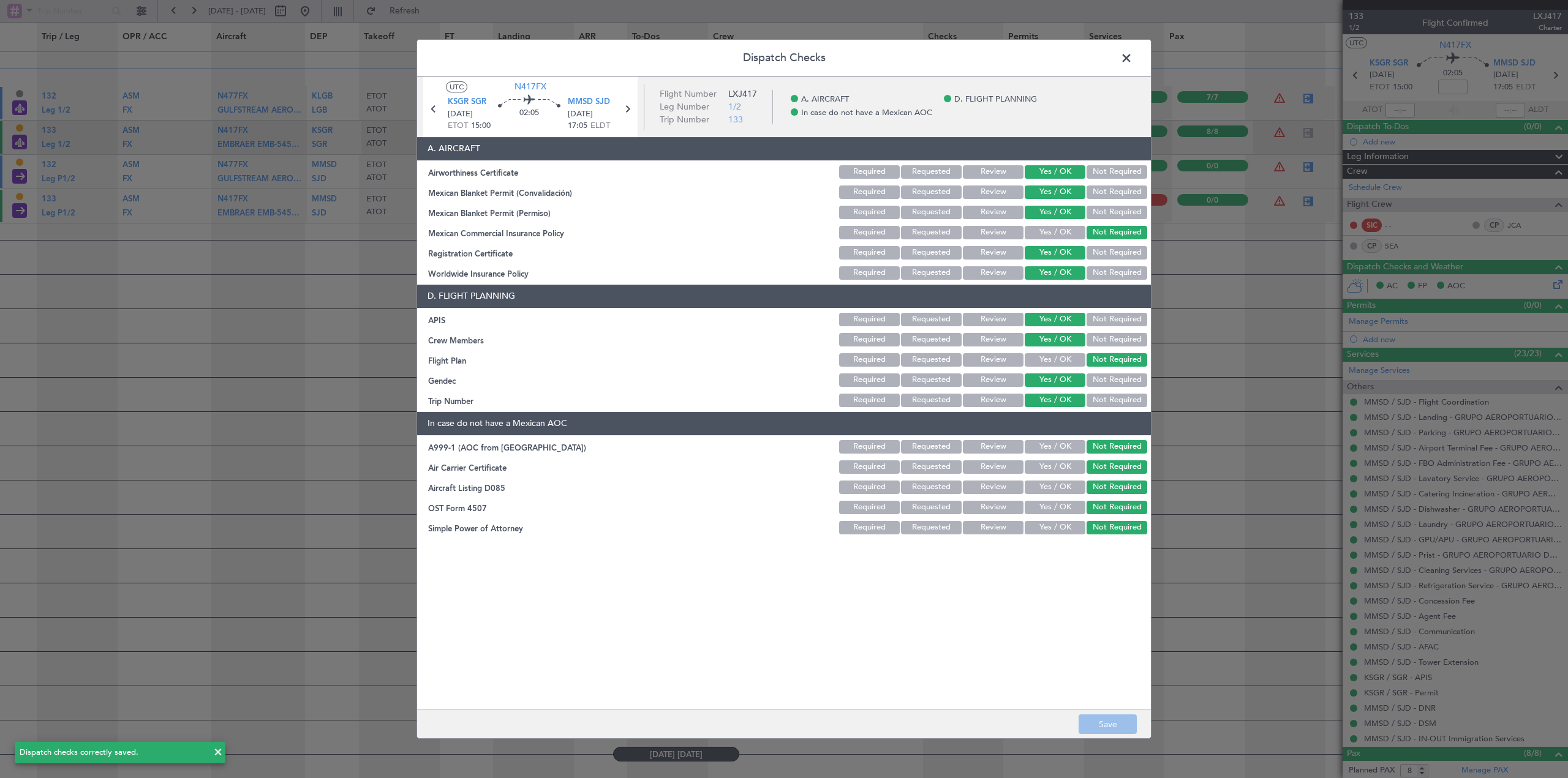
click at [1044, 56] on span at bounding box center [1132, 61] width 0 height 24
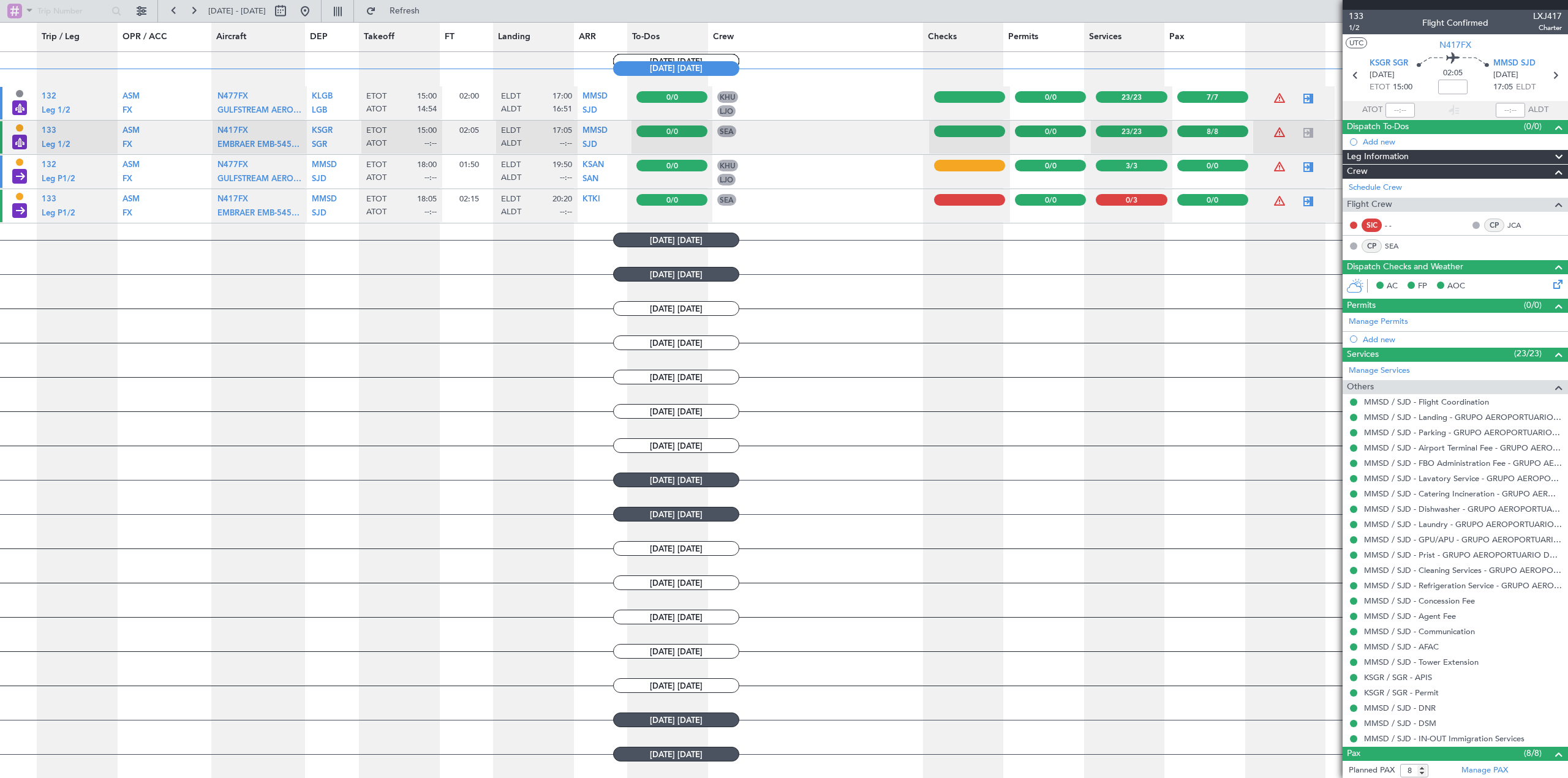
click at [1044, 202] on div "Flight Crew" at bounding box center [1455, 204] width 225 height 14
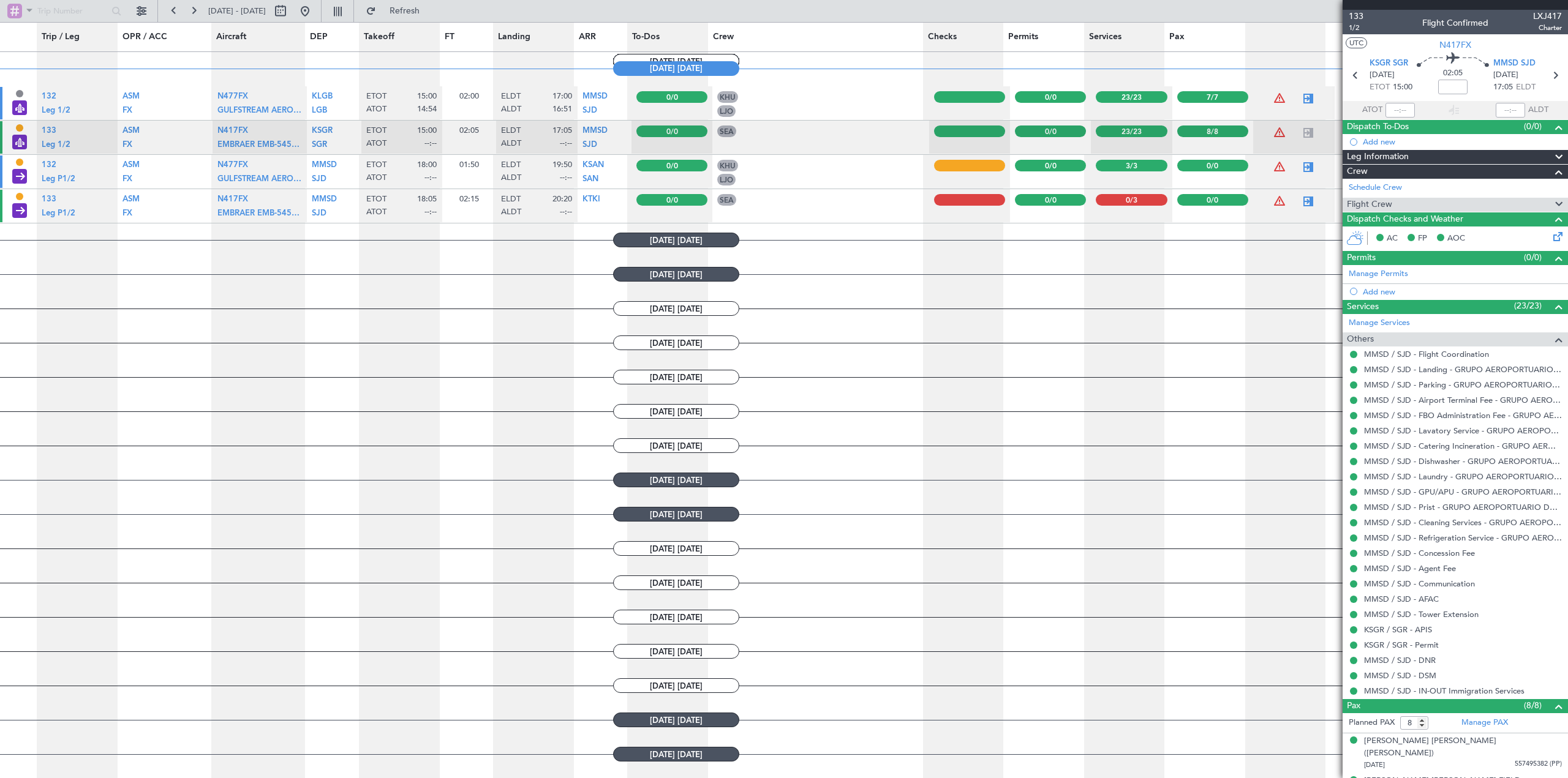
click at [1044, 204] on div "Flight Crew" at bounding box center [1455, 204] width 225 height 14
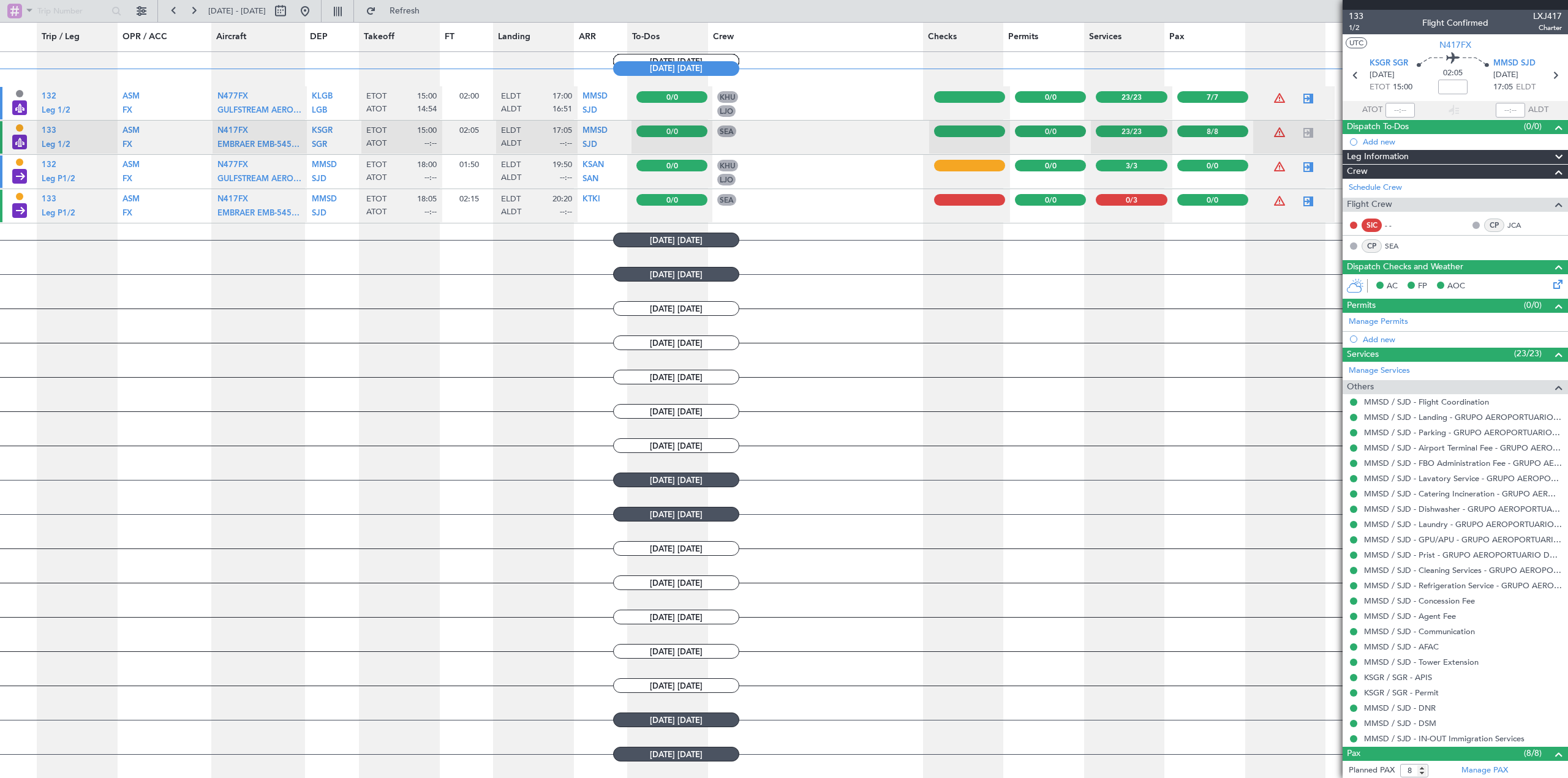
click at [1044, 205] on div "Flight Crew" at bounding box center [1455, 204] width 225 height 14
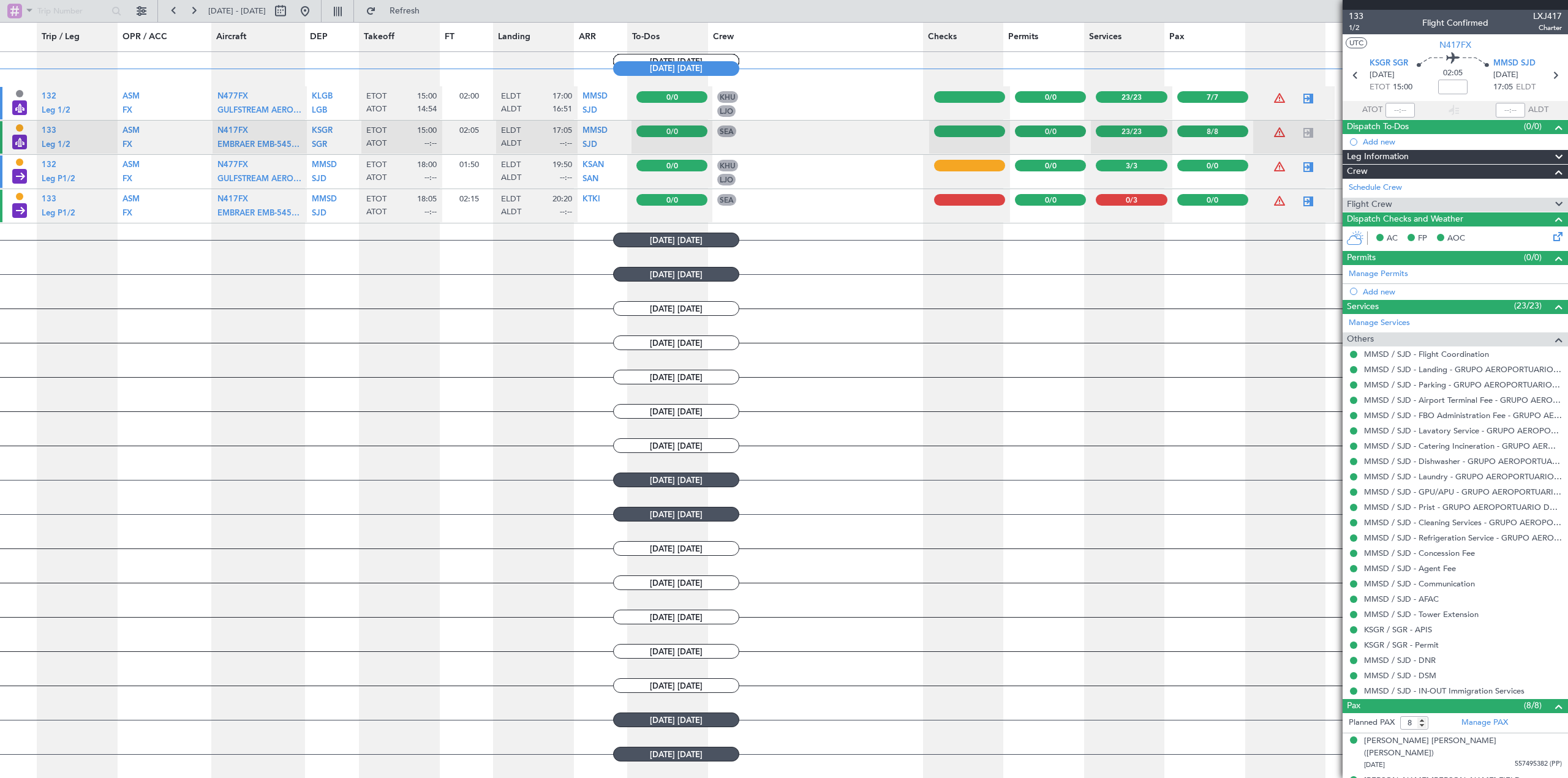
click at [1044, 205] on div "Flight Crew" at bounding box center [1455, 204] width 225 height 14
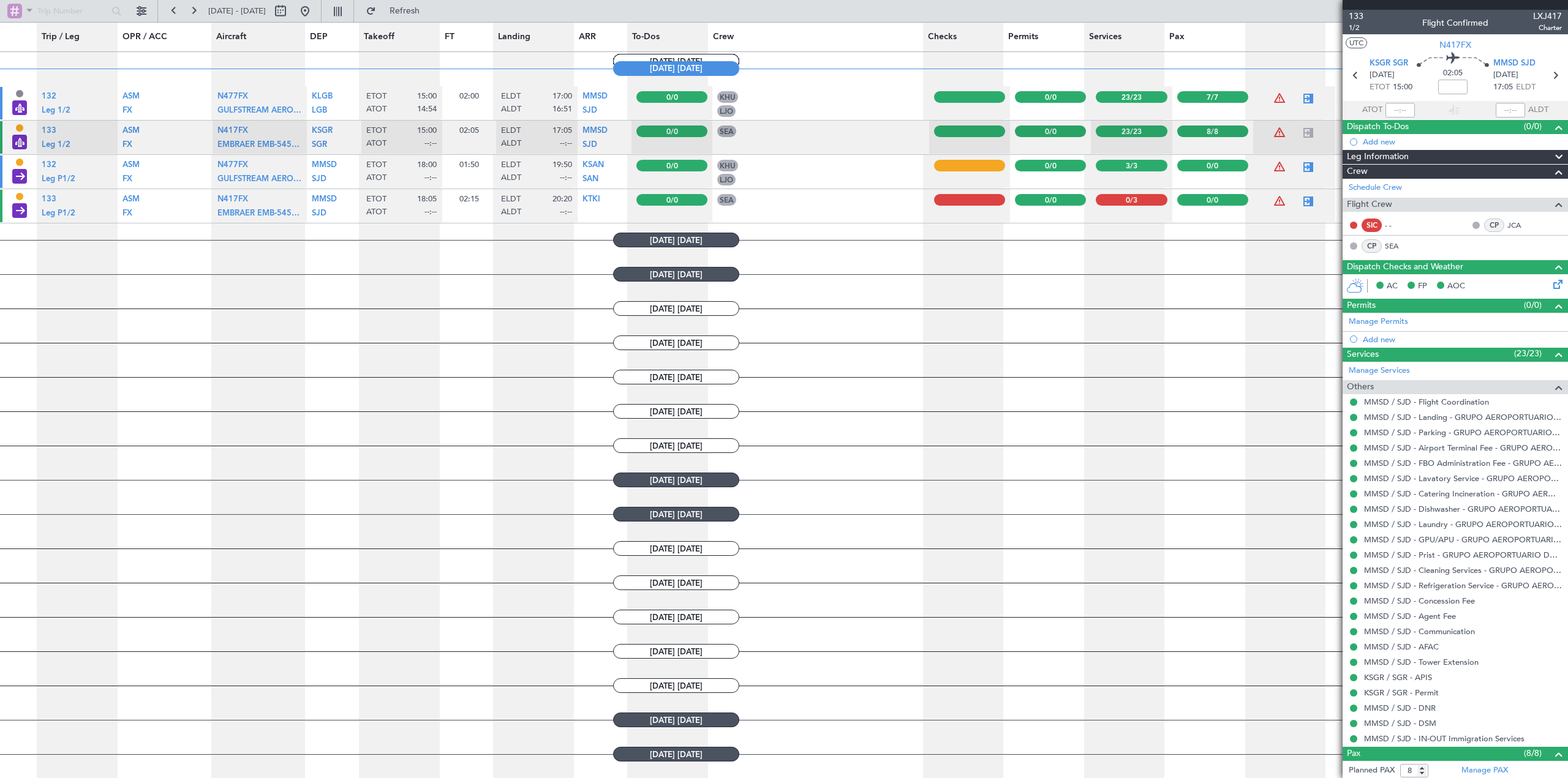
click at [1044, 223] on div "SIC" at bounding box center [1372, 225] width 20 height 13
click at [1044, 226] on div "SIC" at bounding box center [1372, 225] width 20 height 13
click at [1044, 222] on button at bounding box center [1354, 225] width 7 height 7
click at [1044, 243] on button at bounding box center [1354, 246] width 7 height 7
click at [1044, 244] on link "SEA" at bounding box center [1399, 246] width 28 height 11
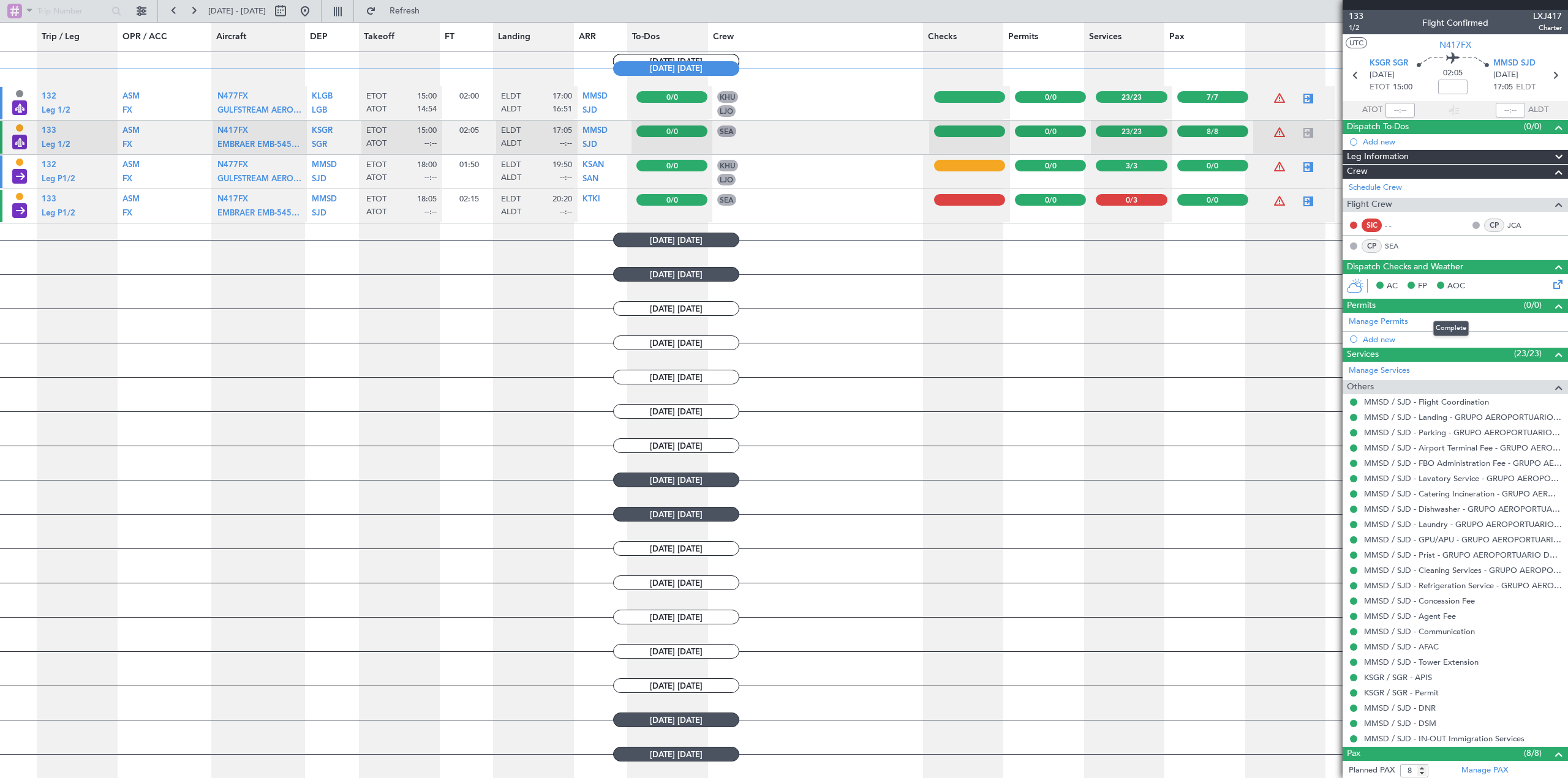
click at [1044, 303] on span at bounding box center [1559, 306] width 15 height 15
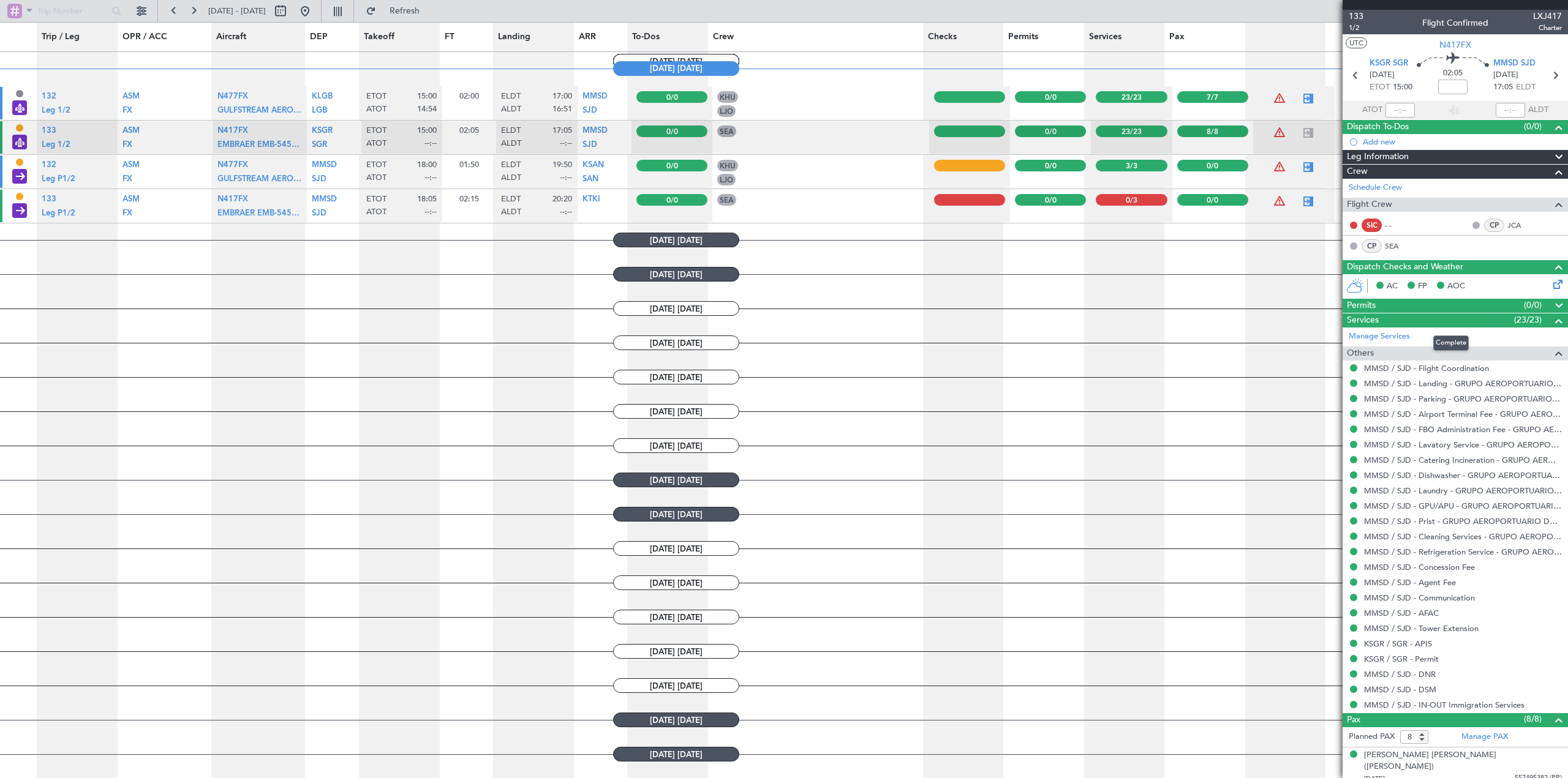
click at [1044, 320] on span at bounding box center [1559, 321] width 15 height 15
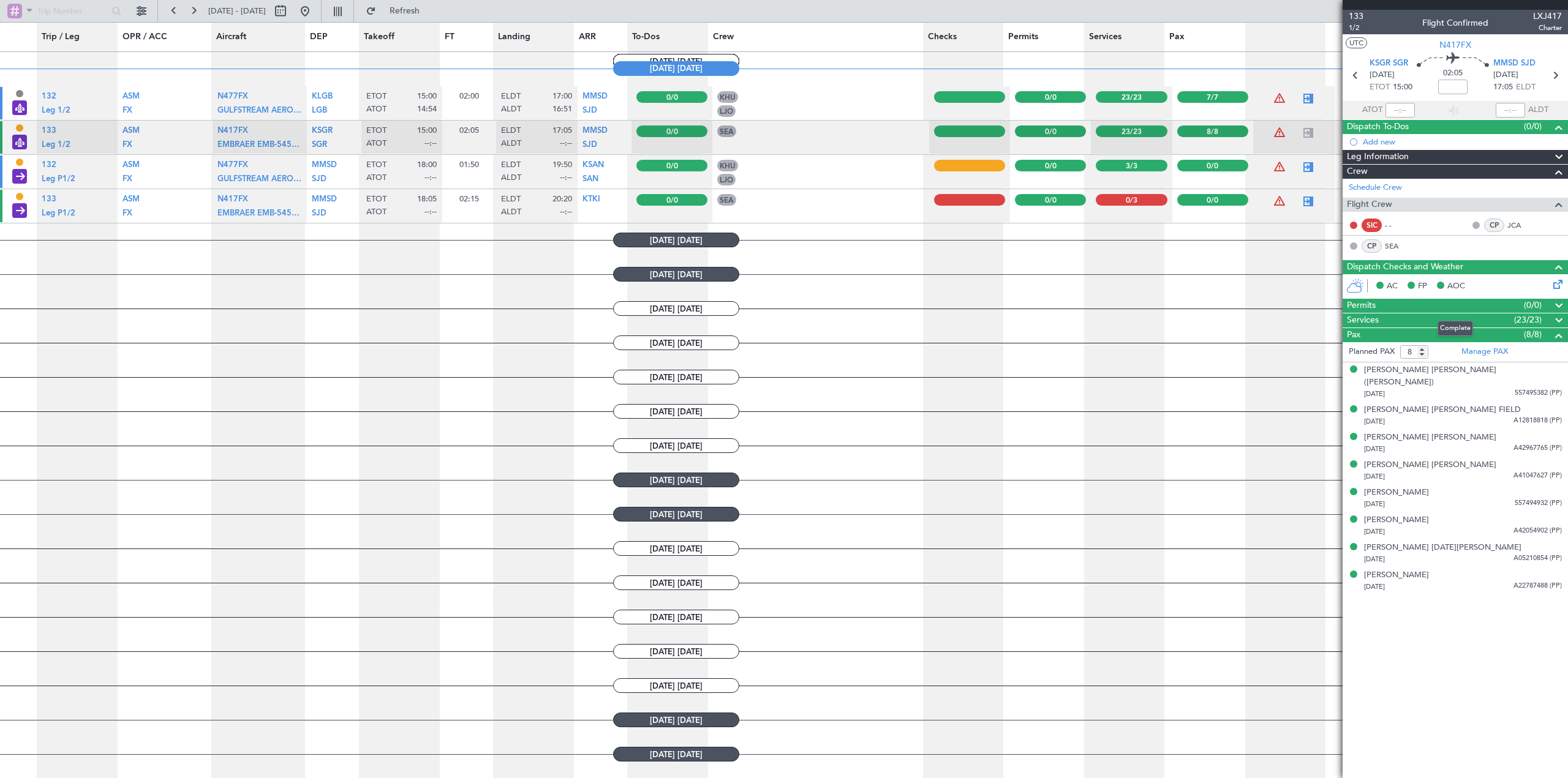
click at [1044, 304] on span at bounding box center [1559, 306] width 15 height 15
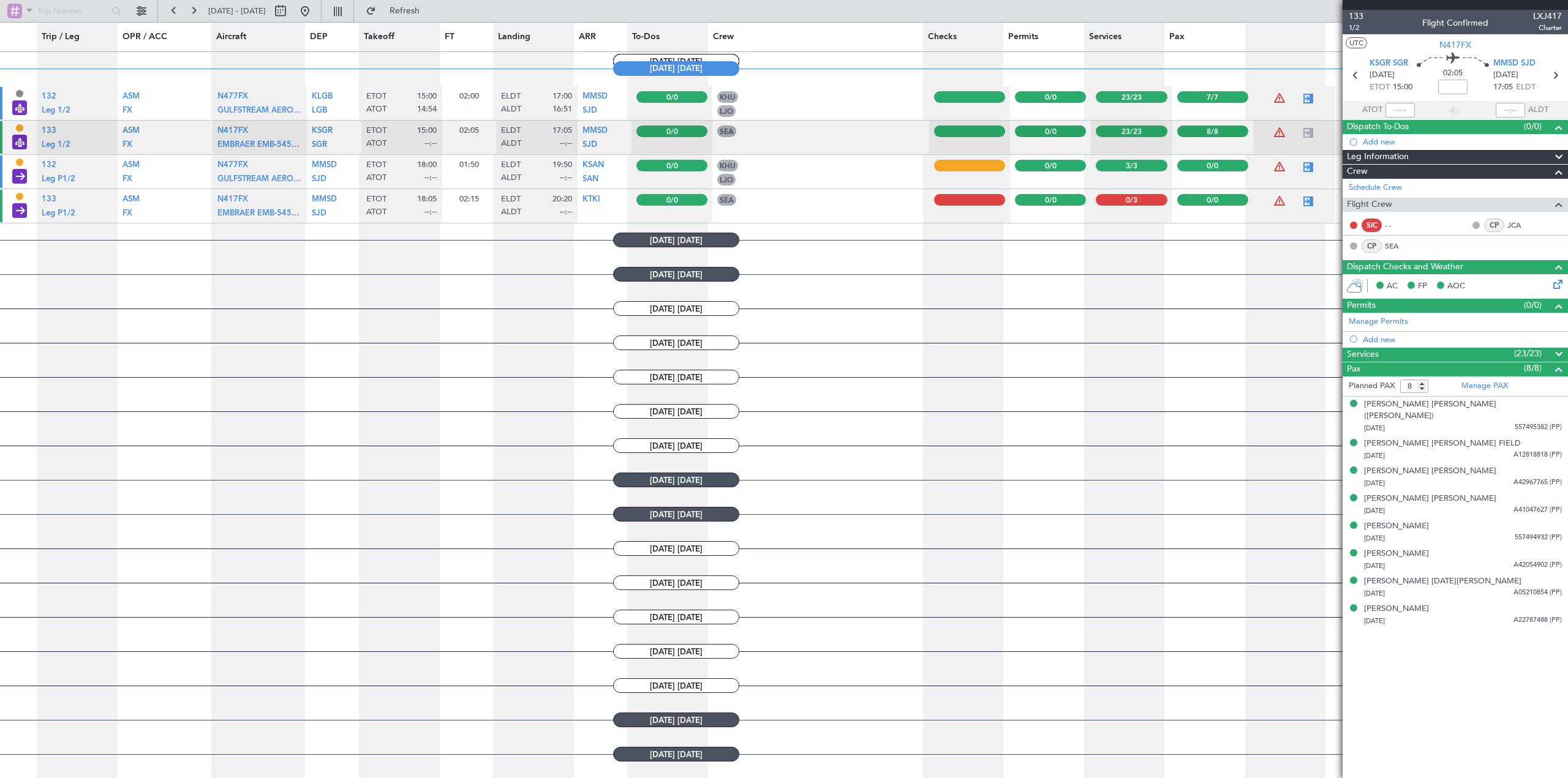
click at [1044, 304] on span at bounding box center [1559, 306] width 15 height 15
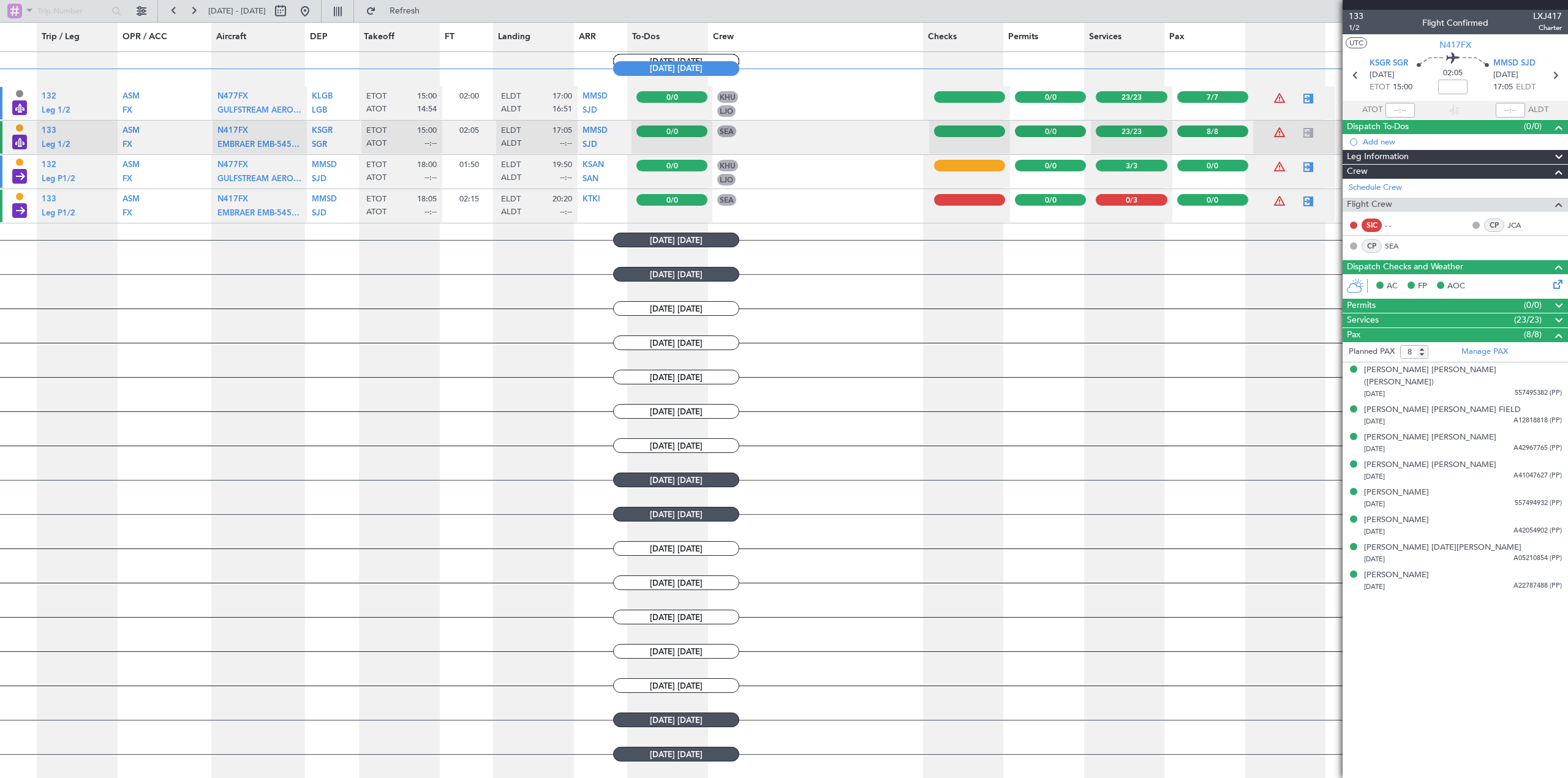
click at [1044, 206] on span at bounding box center [1559, 204] width 15 height 15
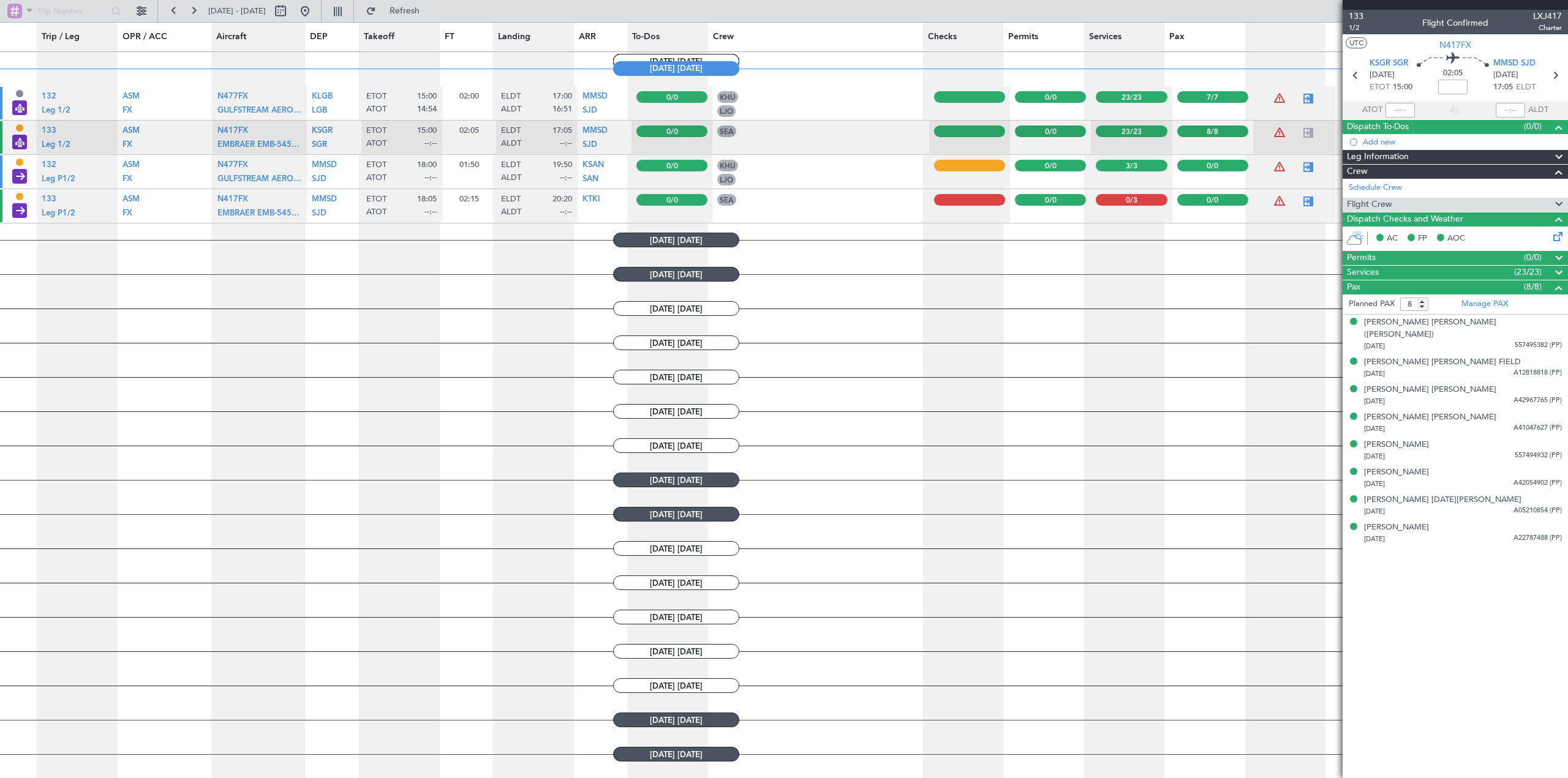
click at [1044, 205] on span at bounding box center [1559, 204] width 15 height 15
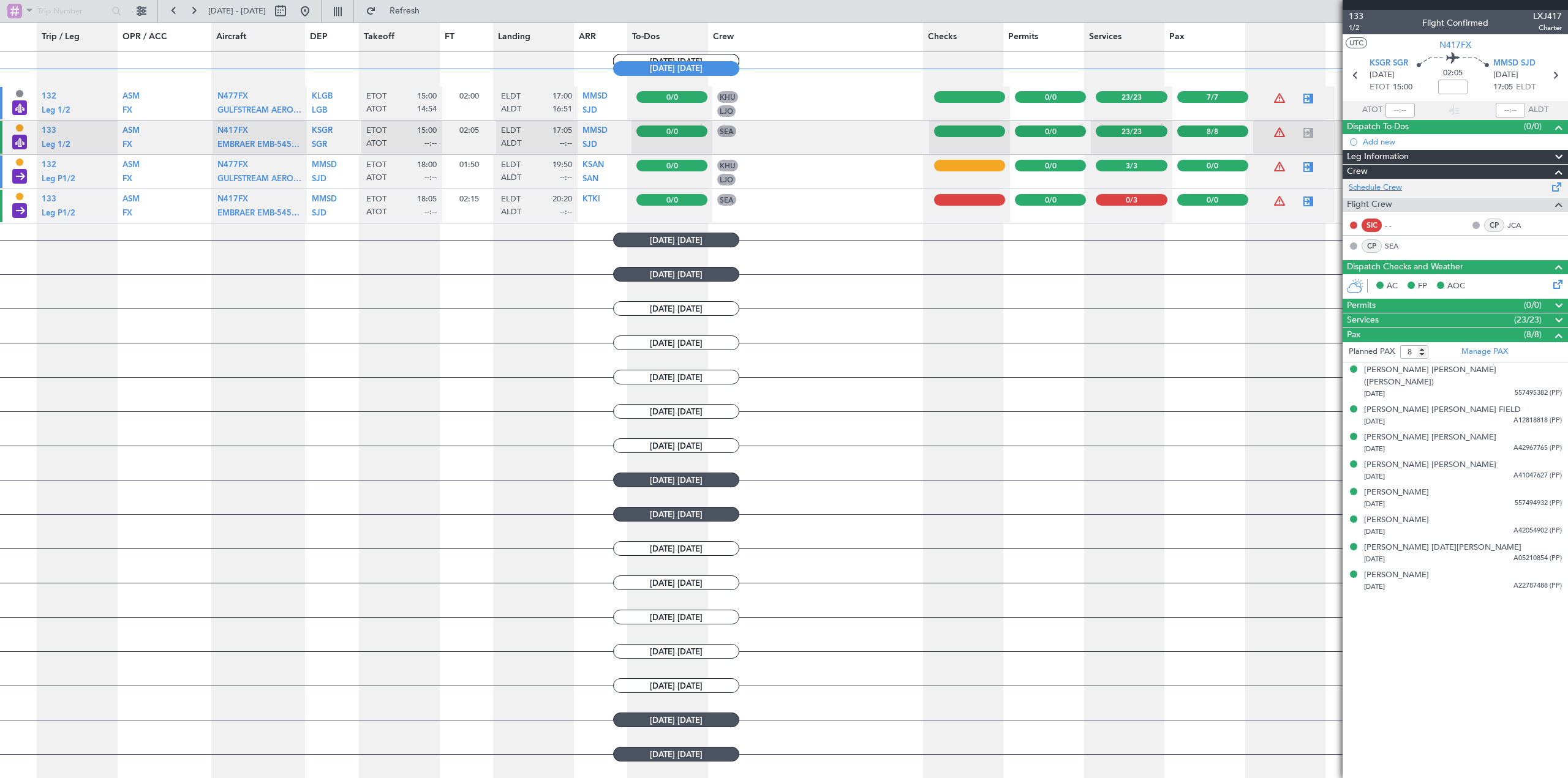
click at [1044, 185] on span at bounding box center [1557, 185] width 15 height 9
click at [1044, 157] on div "Leg Information" at bounding box center [1455, 157] width 225 height 14
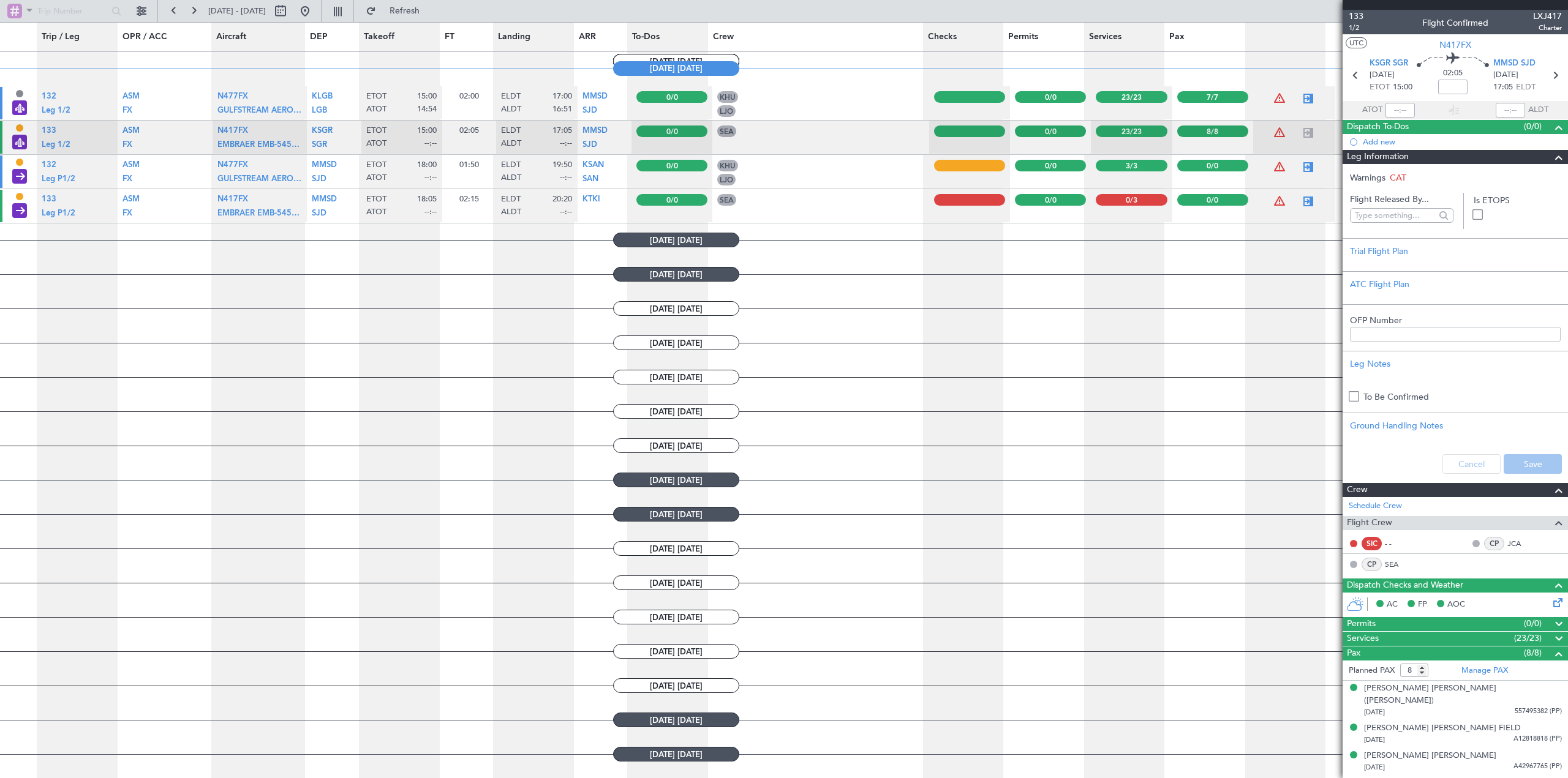
click at [1044, 157] on div "Leg Information" at bounding box center [1455, 157] width 225 height 14
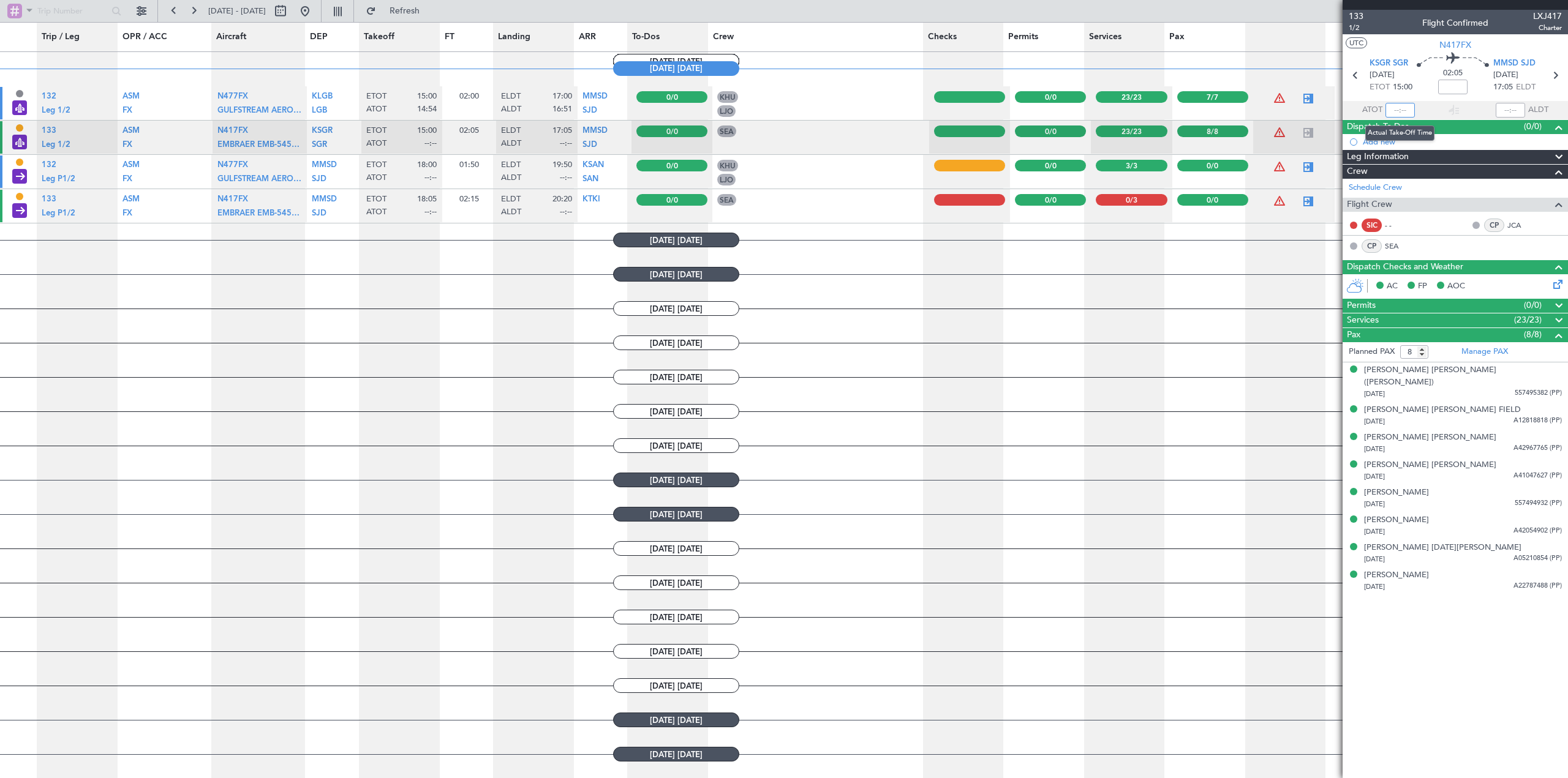
click at [1044, 111] on input "text" at bounding box center [1401, 111] width 30 height 15
type input "15:27"
click at [1044, 110] on input "text" at bounding box center [1511, 111] width 30 height 15
type input "17:38"
click at [1044, 199] on div at bounding box center [1308, 202] width 15 height 15
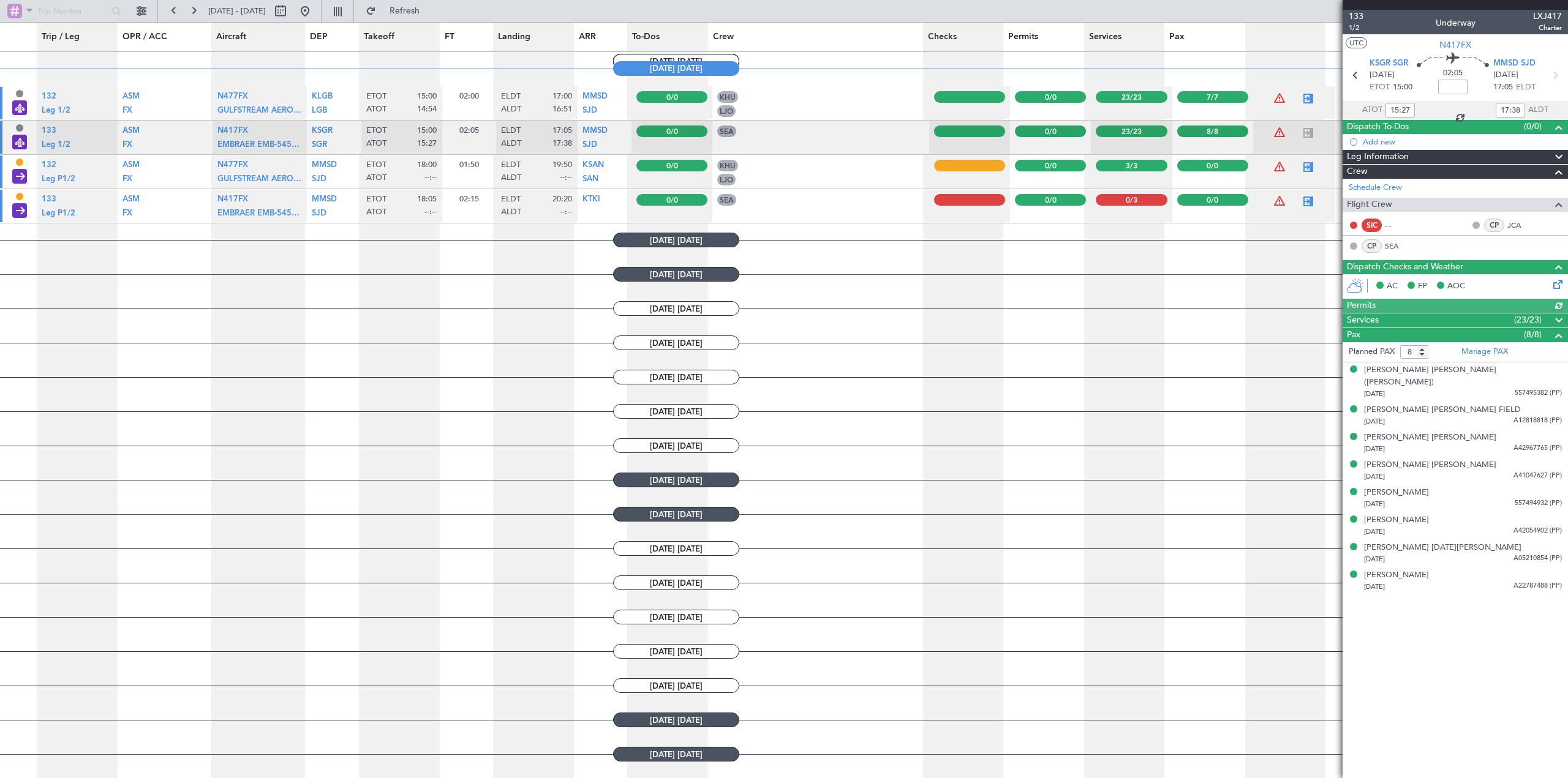
type input "0"
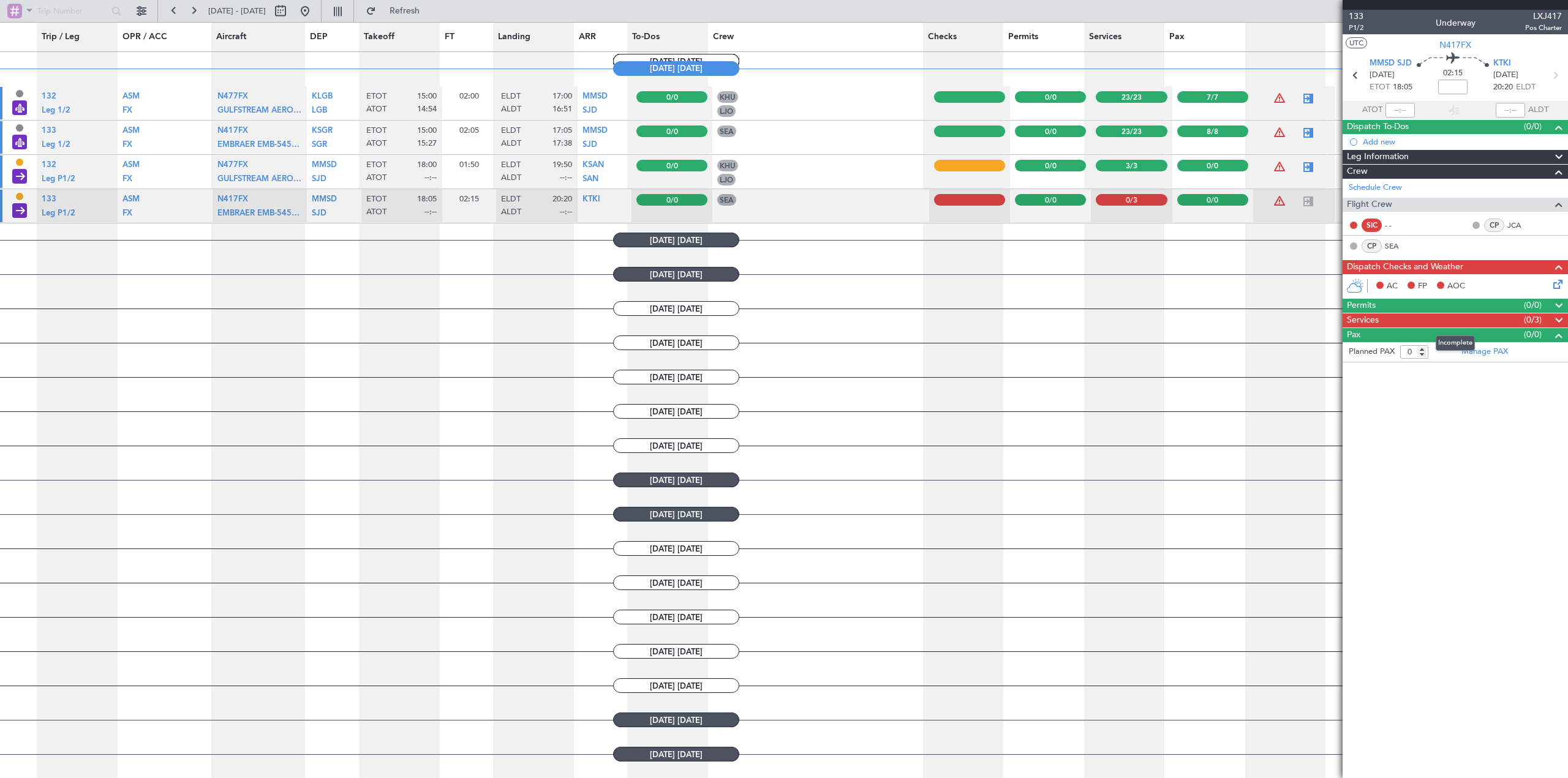
click at [1044, 316] on span at bounding box center [1559, 321] width 15 height 15
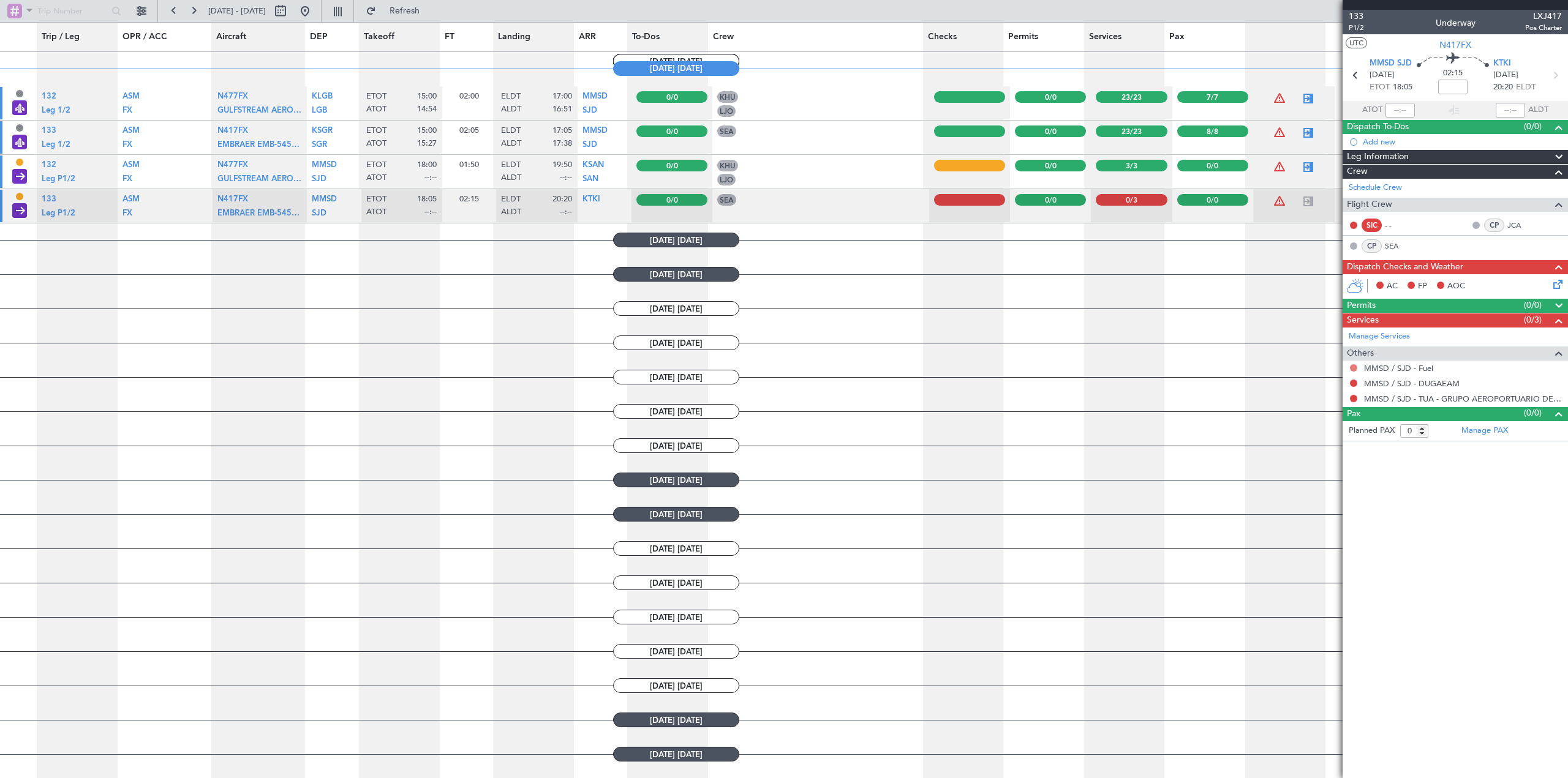
click at [1044, 367] on button at bounding box center [1354, 367] width 7 height 7
click at [1044, 511] on span "Confirmed" at bounding box center [1318, 514] width 38 height 12
click at [1044, 383] on button at bounding box center [1354, 383] width 7 height 7
click at [1044, 527] on span "Confirmed" at bounding box center [1318, 529] width 38 height 12
click at [1044, 396] on button at bounding box center [1354, 398] width 7 height 7
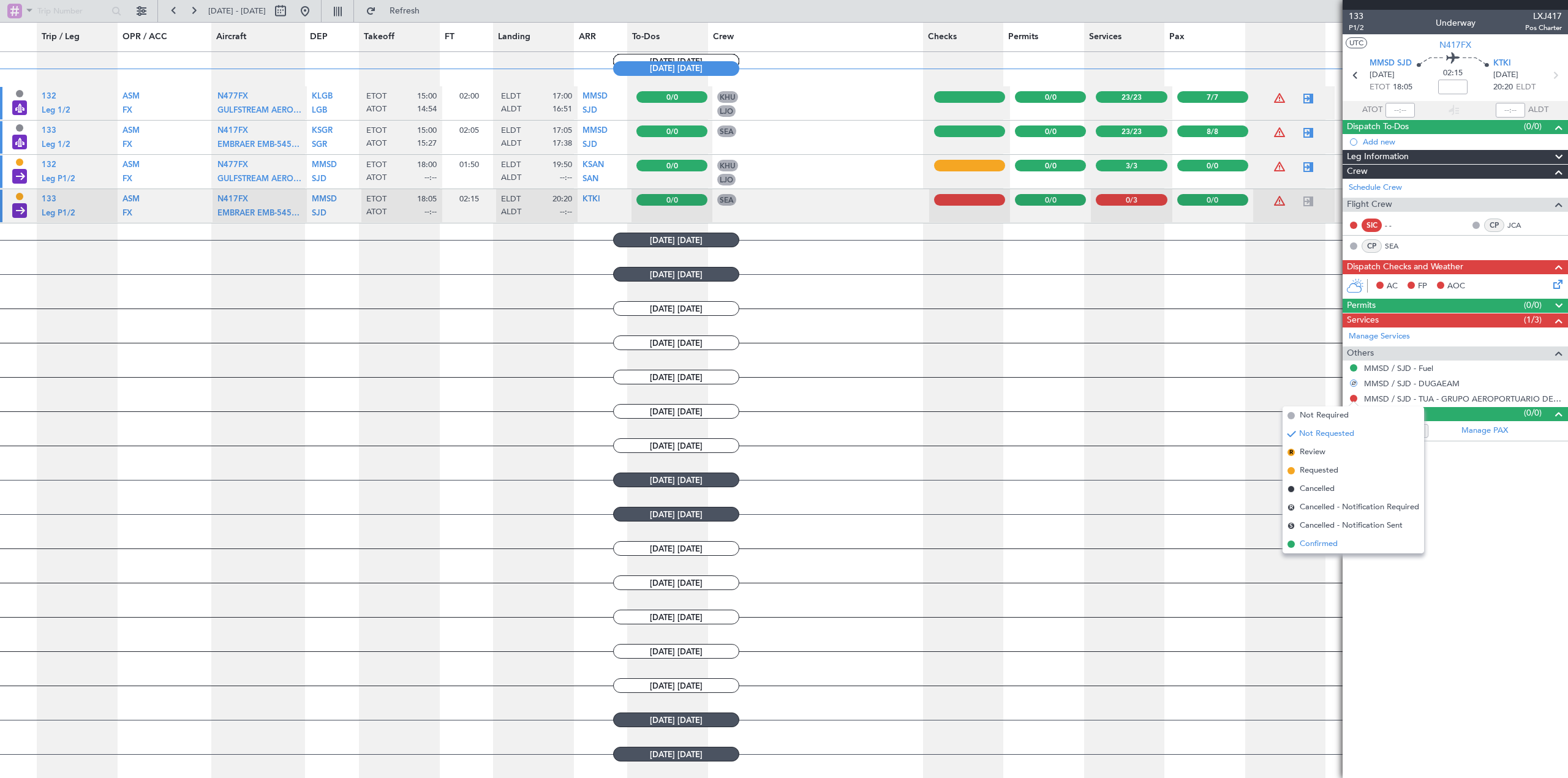
drag, startPoint x: 1332, startPoint y: 545, endPoint x: 1339, endPoint y: 541, distance: 8.1
click at [1044, 545] on span "Confirmed" at bounding box center [1318, 544] width 38 height 12
click at [1044, 280] on icon at bounding box center [1556, 282] width 10 height 10
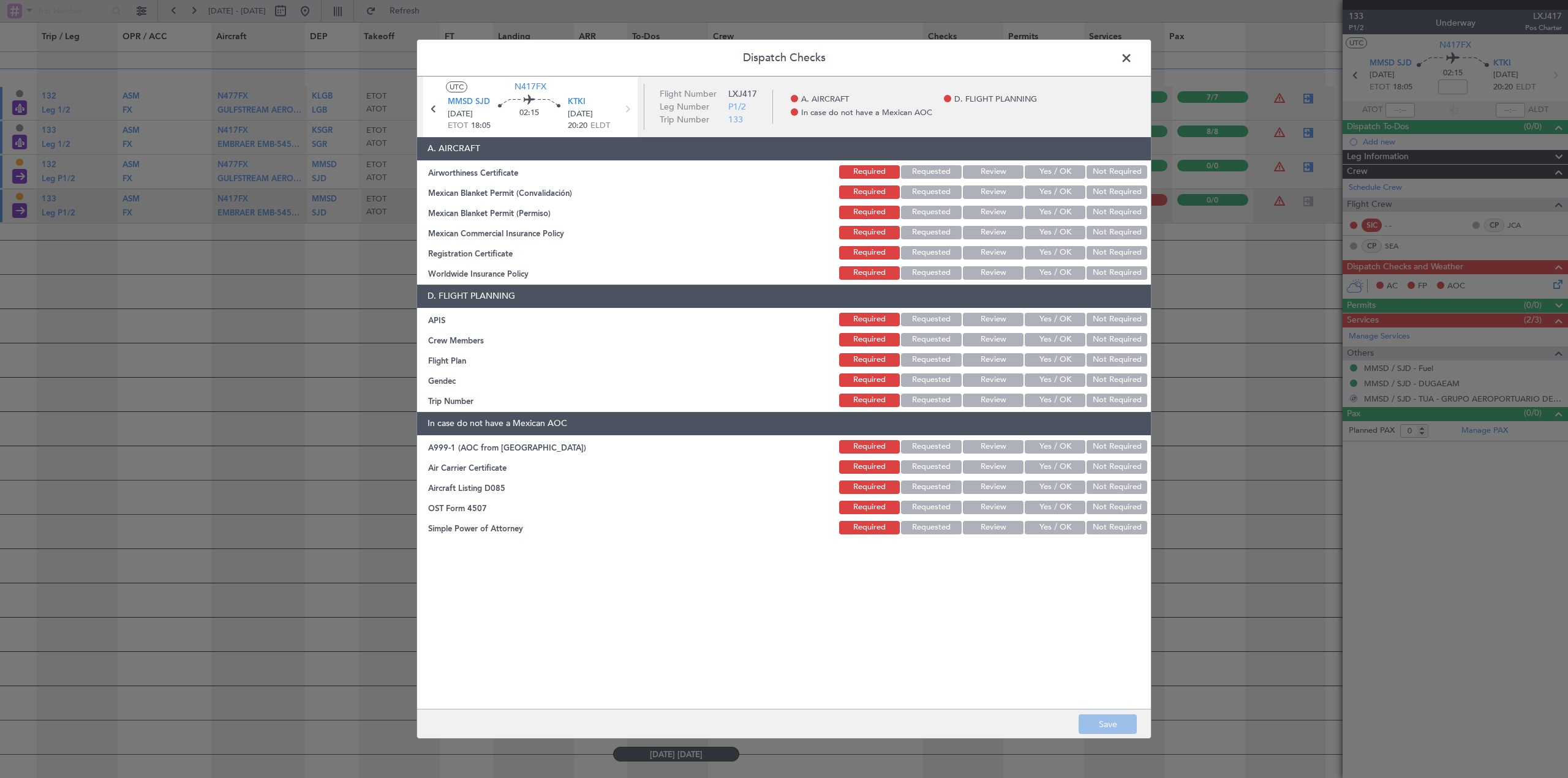
click at [1044, 171] on button "Yes / OK" at bounding box center [1055, 172] width 61 height 13
click at [1044, 190] on button "Yes / OK" at bounding box center [1055, 192] width 61 height 13
click at [1044, 210] on button "Yes / OK" at bounding box center [1055, 212] width 61 height 13
click at [1044, 227] on button "Yes / OK" at bounding box center [1055, 233] width 61 height 13
click at [1044, 244] on div "Yes / OK" at bounding box center [1054, 252] width 62 height 17
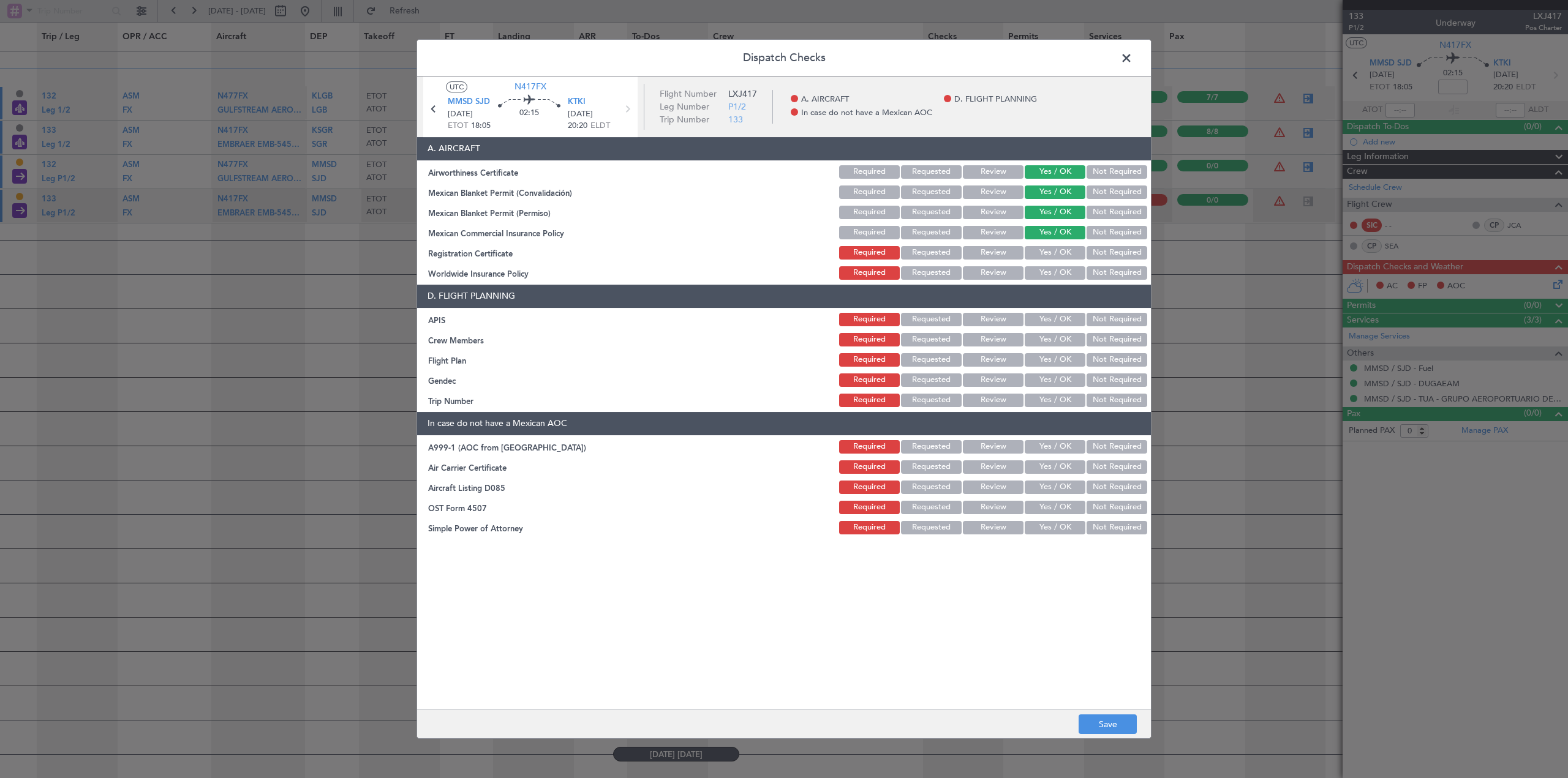
click at [1044, 245] on div "Yes / OK" at bounding box center [1054, 252] width 62 height 17
drag, startPoint x: 1062, startPoint y: 251, endPoint x: 1062, endPoint y: 269, distance: 18.0
click at [1044, 251] on button "Yes / OK" at bounding box center [1055, 253] width 61 height 13
click at [1044, 269] on button "Yes / OK" at bounding box center [1055, 273] width 61 height 13
click at [1044, 313] on button "Yes / OK" at bounding box center [1055, 320] width 61 height 13
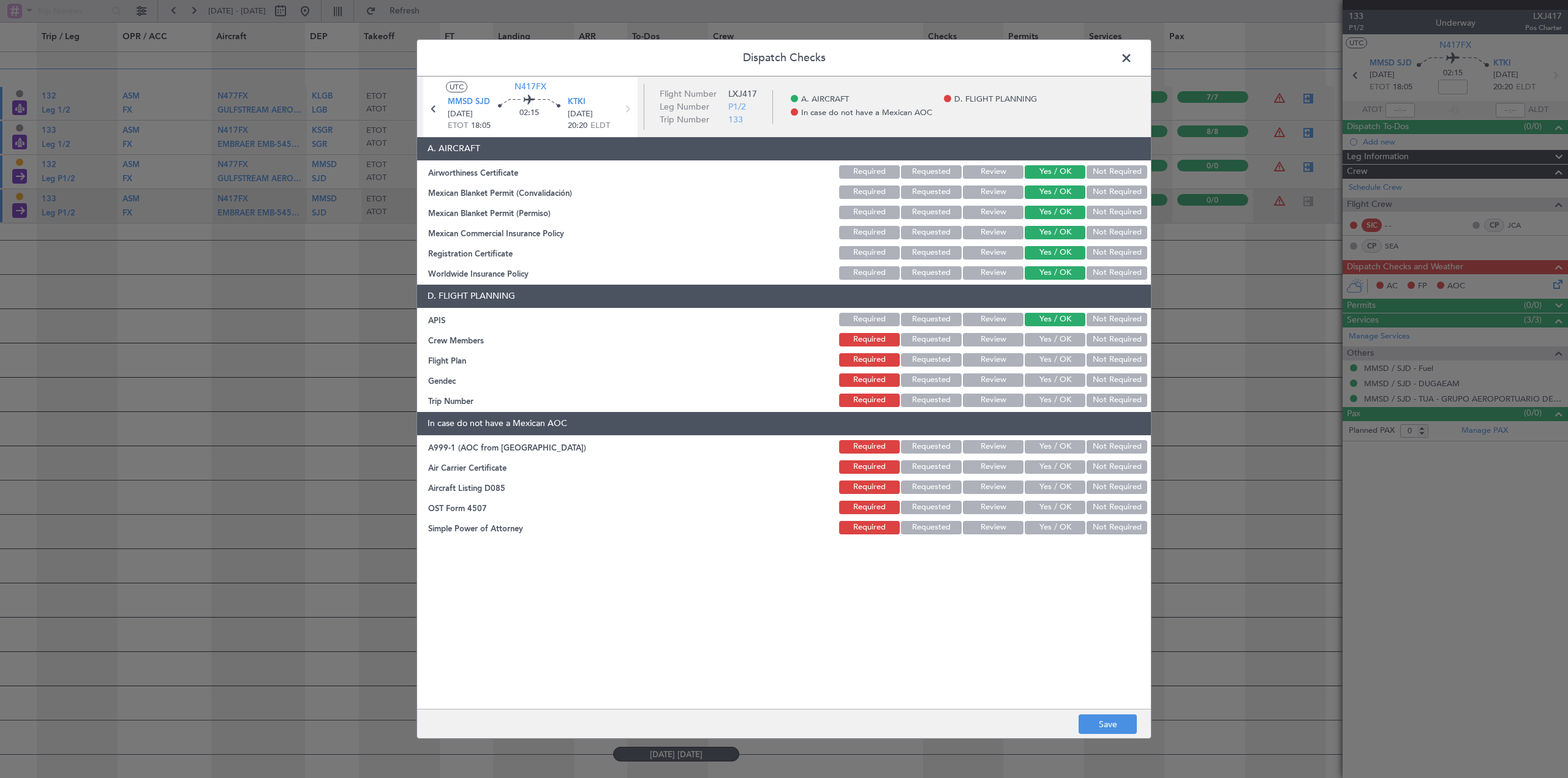
click at [1044, 337] on button "Yes / OK" at bounding box center [1055, 340] width 61 height 13
click at [1044, 357] on button "Yes / OK" at bounding box center [1055, 360] width 61 height 13
click at [1044, 230] on button "Not Required" at bounding box center [1117, 233] width 61 height 13
click at [1044, 378] on button "Yes / OK" at bounding box center [1055, 380] width 61 height 13
click at [1044, 398] on button "Yes / OK" at bounding box center [1055, 400] width 61 height 13
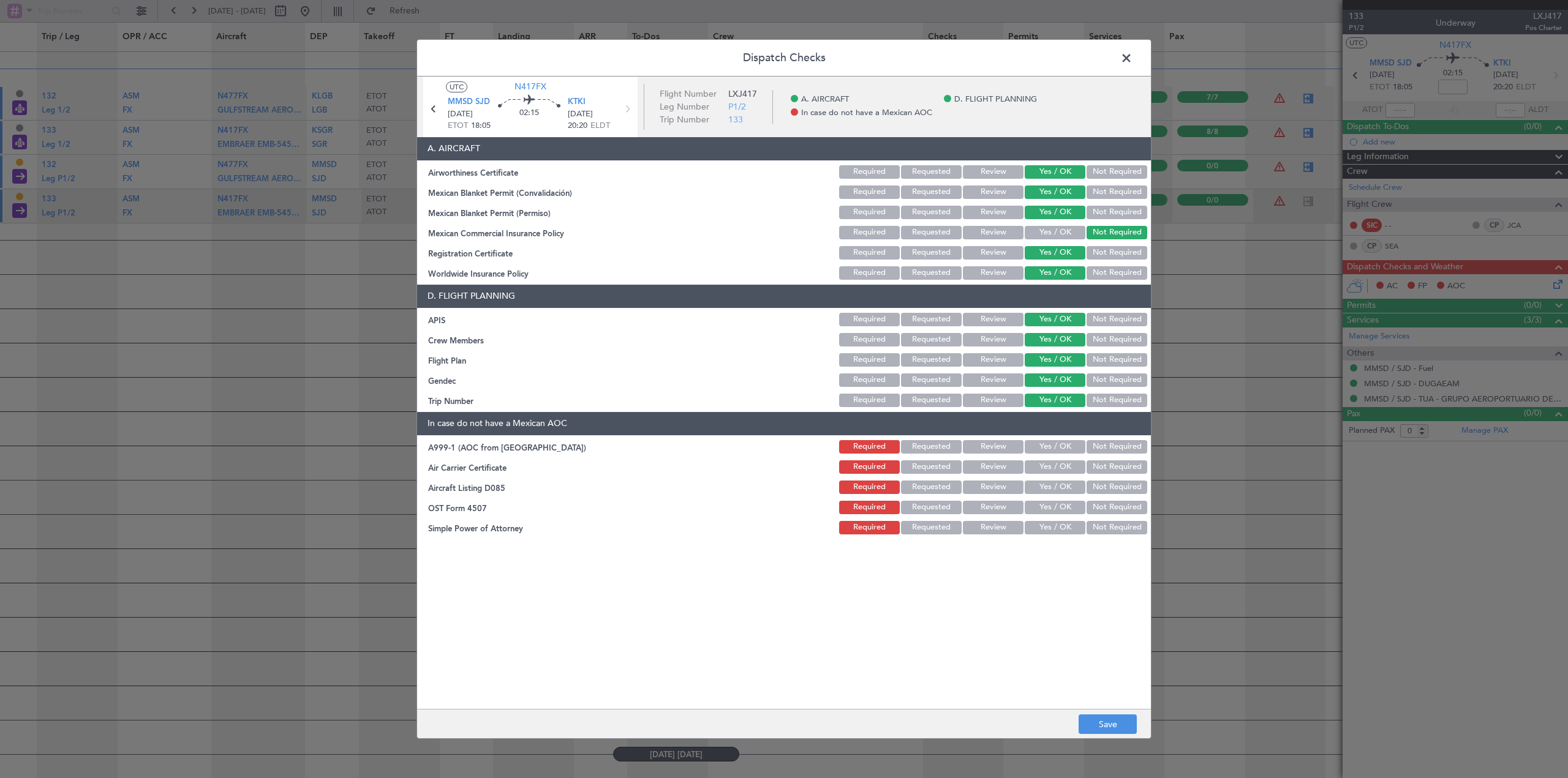
click at [1044, 446] on button "Not Required" at bounding box center [1117, 447] width 61 height 13
click at [1044, 466] on button "Not Required" at bounding box center [1117, 467] width 61 height 13
click at [1044, 491] on button "Not Required" at bounding box center [1117, 487] width 61 height 13
click at [1044, 504] on button "Not Required" at bounding box center [1117, 508] width 61 height 13
click at [1044, 525] on button "Not Required" at bounding box center [1117, 528] width 61 height 13
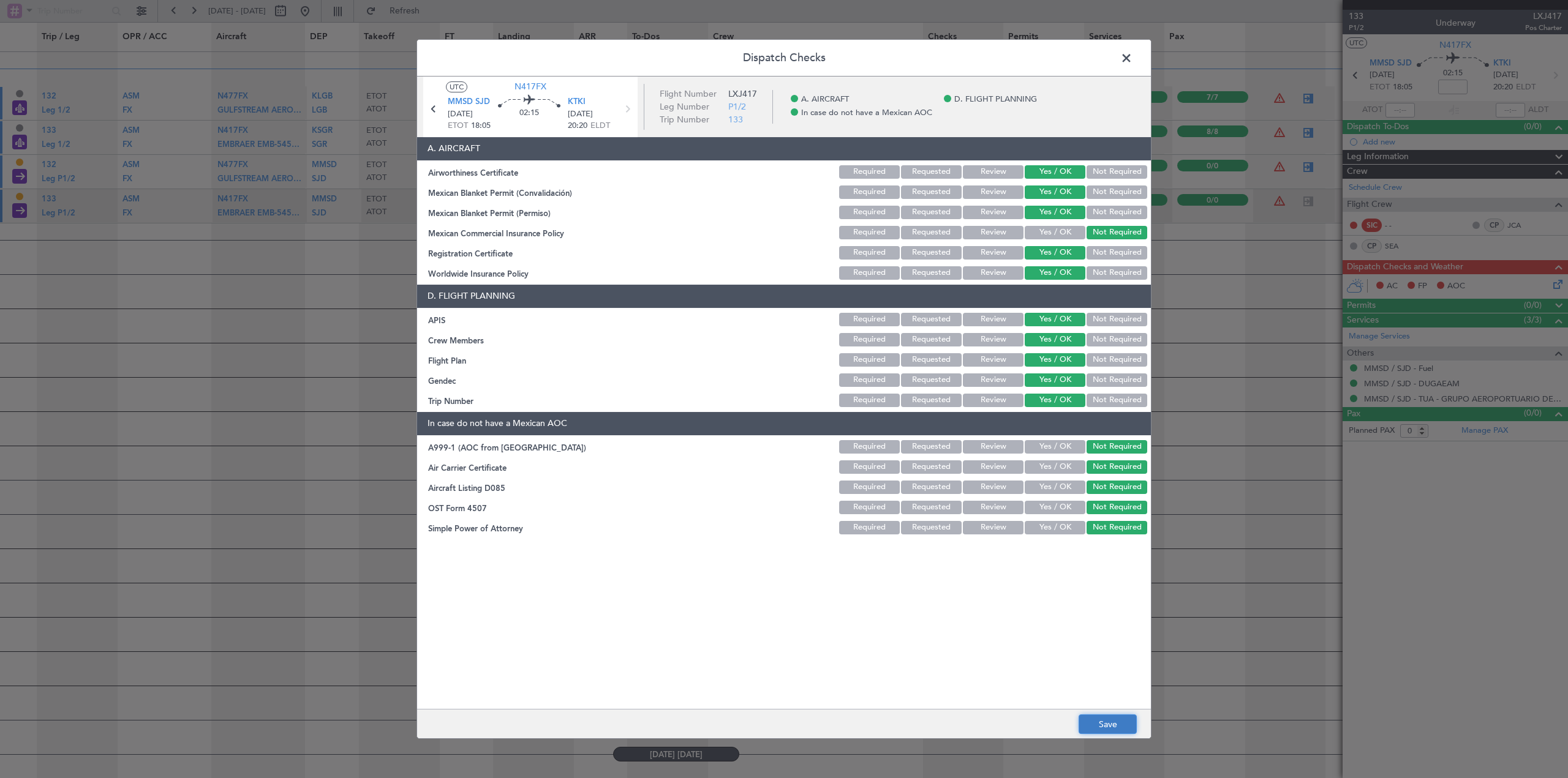
click at [1044, 724] on button "Save" at bounding box center [1108, 724] width 58 height 20
click at [1044, 58] on span at bounding box center [1132, 61] width 0 height 24
